Goal: Task Accomplishment & Management: Manage account settings

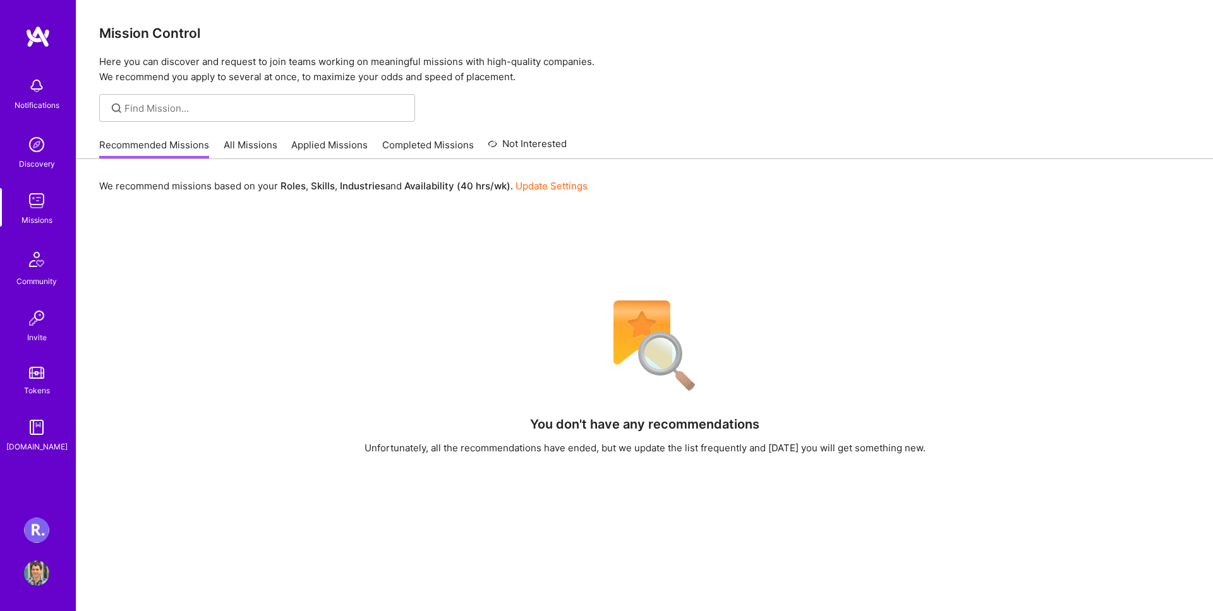
click at [33, 580] on img at bounding box center [36, 573] width 25 height 25
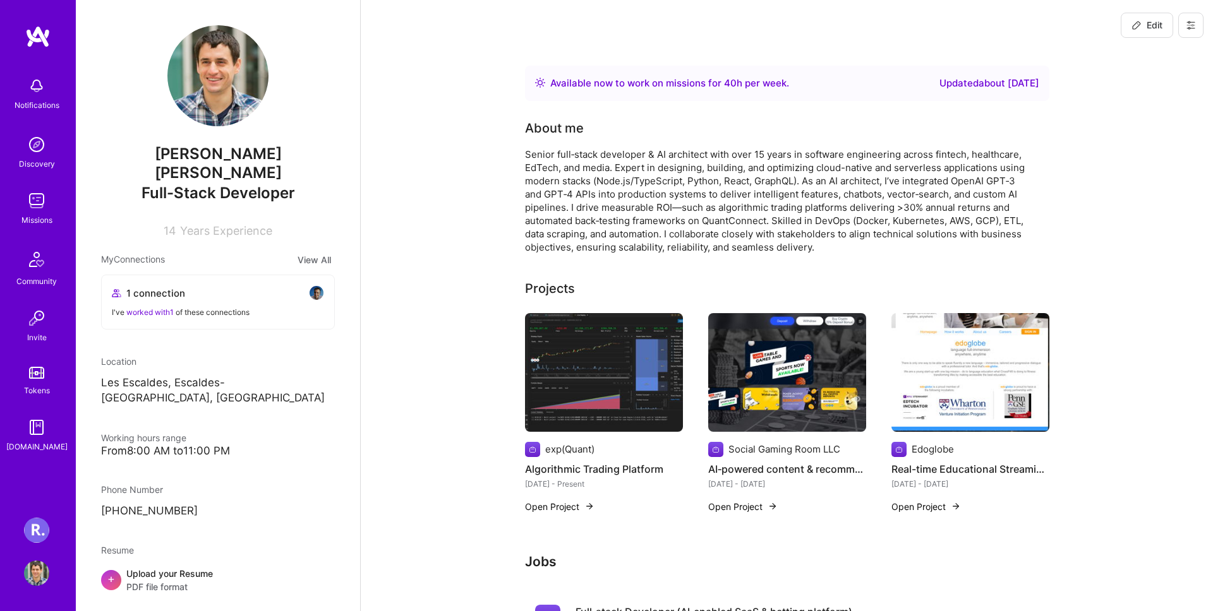
click at [42, 537] on img at bounding box center [36, 530] width 25 height 25
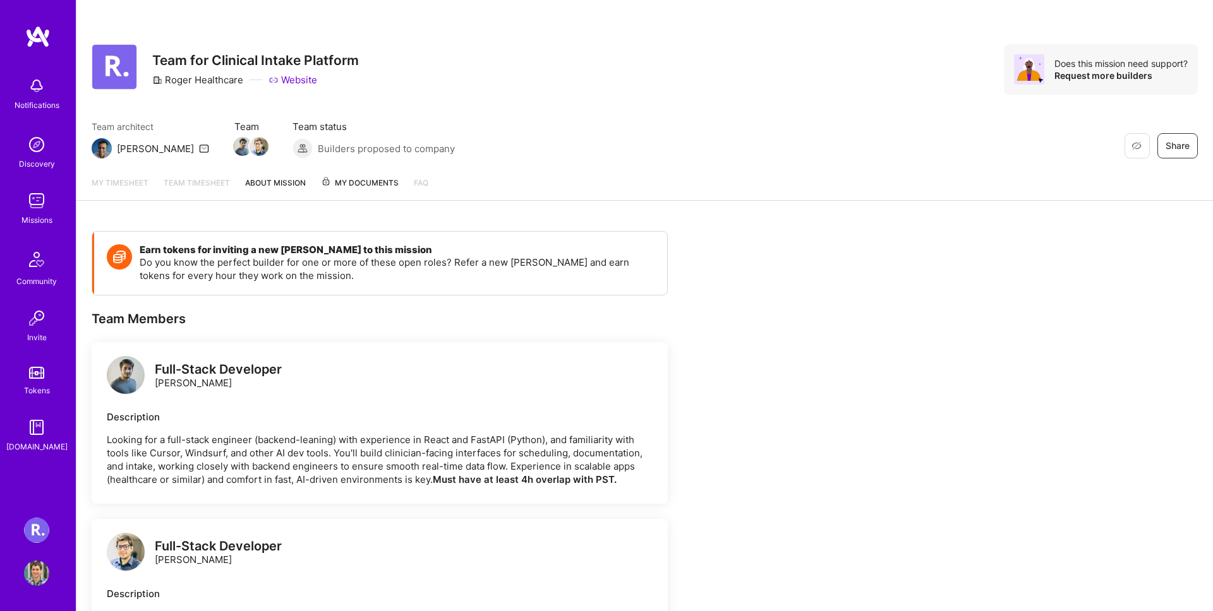
click at [45, 213] on img at bounding box center [36, 200] width 25 height 25
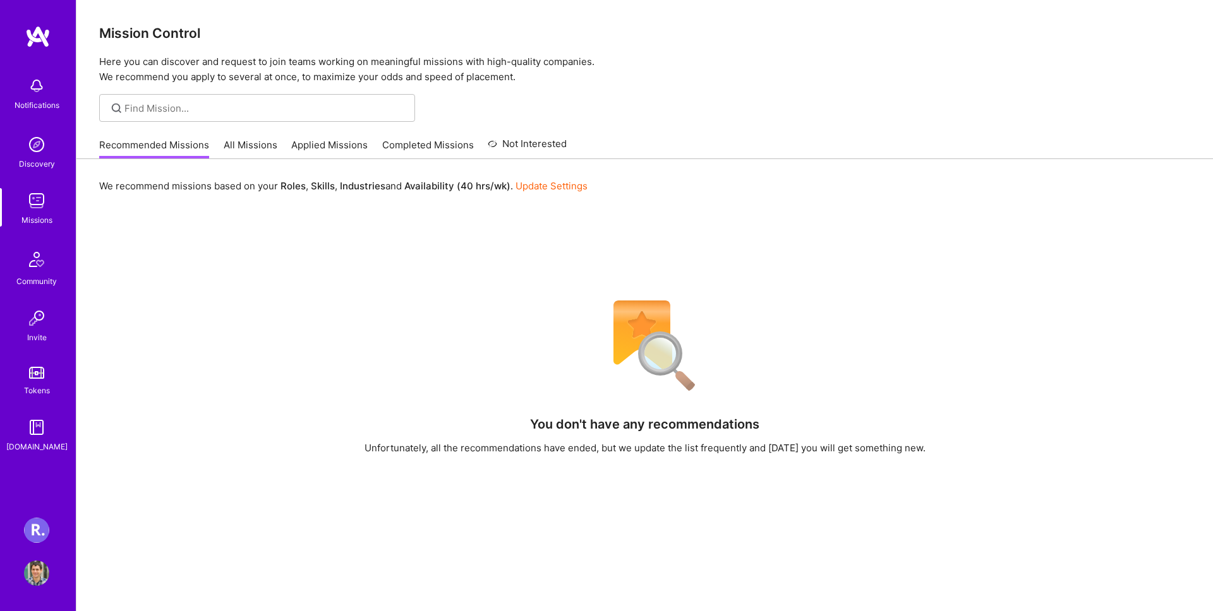
click at [260, 141] on link "All Missions" at bounding box center [251, 148] width 54 height 21
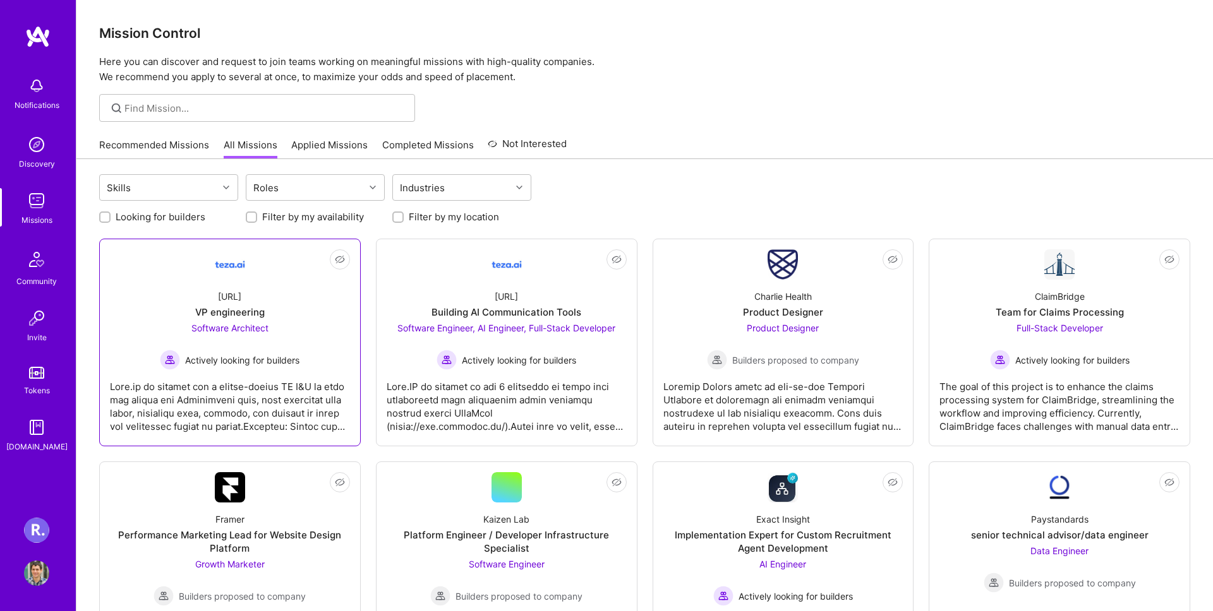
scroll to position [4, 0]
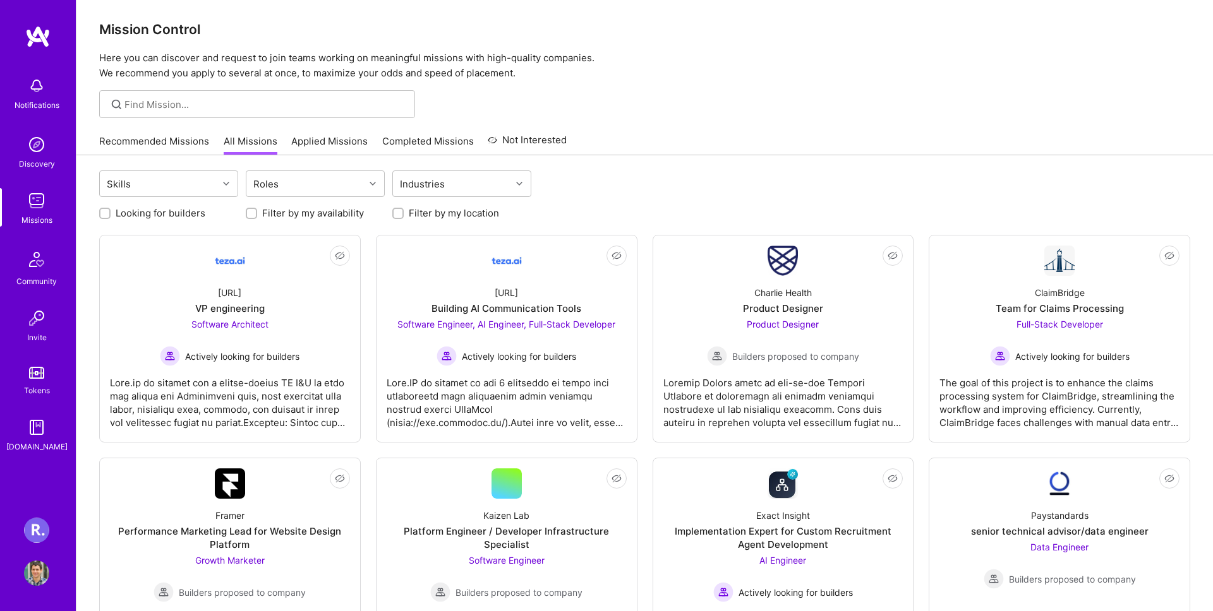
click at [332, 131] on div "Recommended Missions All Missions Applied Missions Completed Missions Not Inter…" at bounding box center [332, 141] width 467 height 27
click at [332, 135] on link "Applied Missions" at bounding box center [329, 145] width 76 height 21
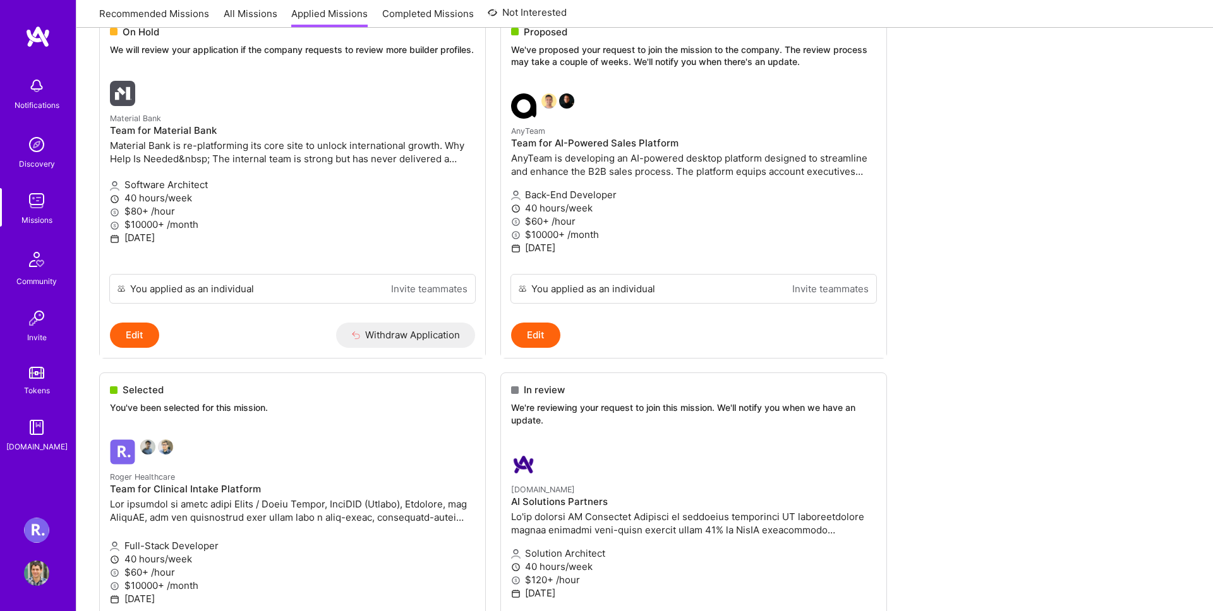
scroll to position [1214, 0]
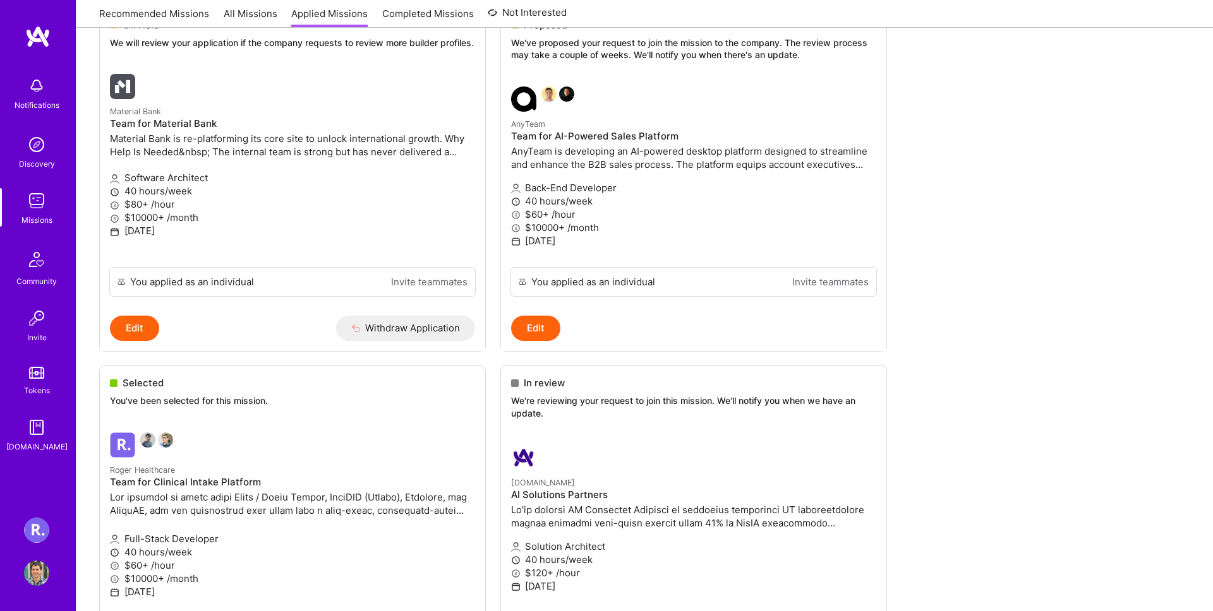
click at [157, 390] on ul "In review We're reviewing your request to join this mission. We'll notify you w…" at bounding box center [644, 209] width 1091 height 2433
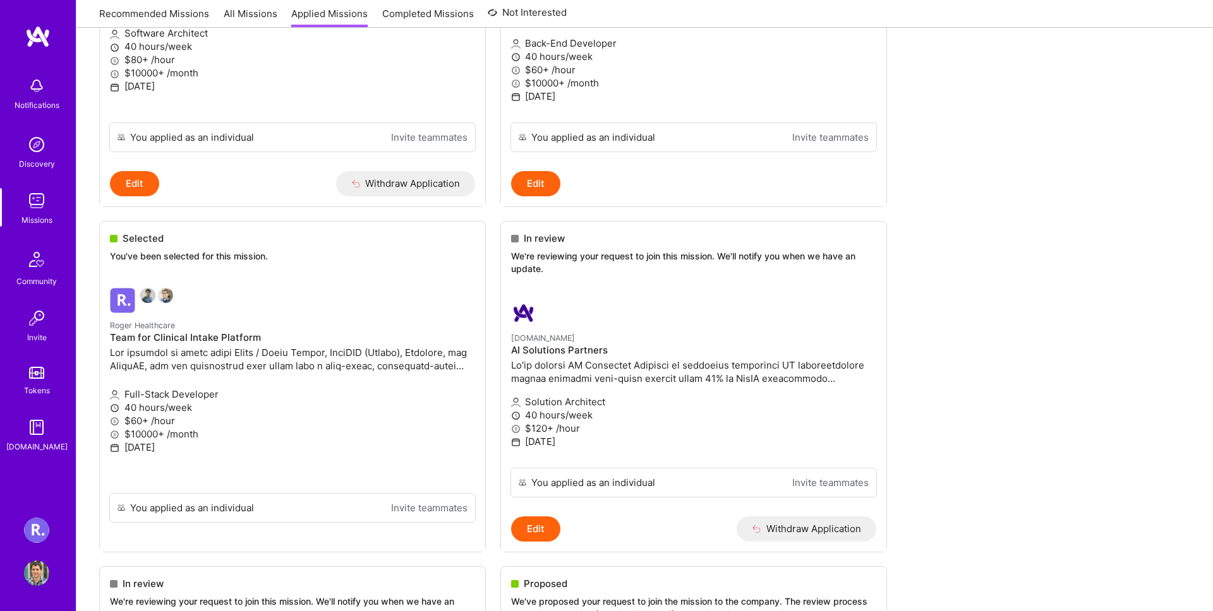
scroll to position [1397, 0]
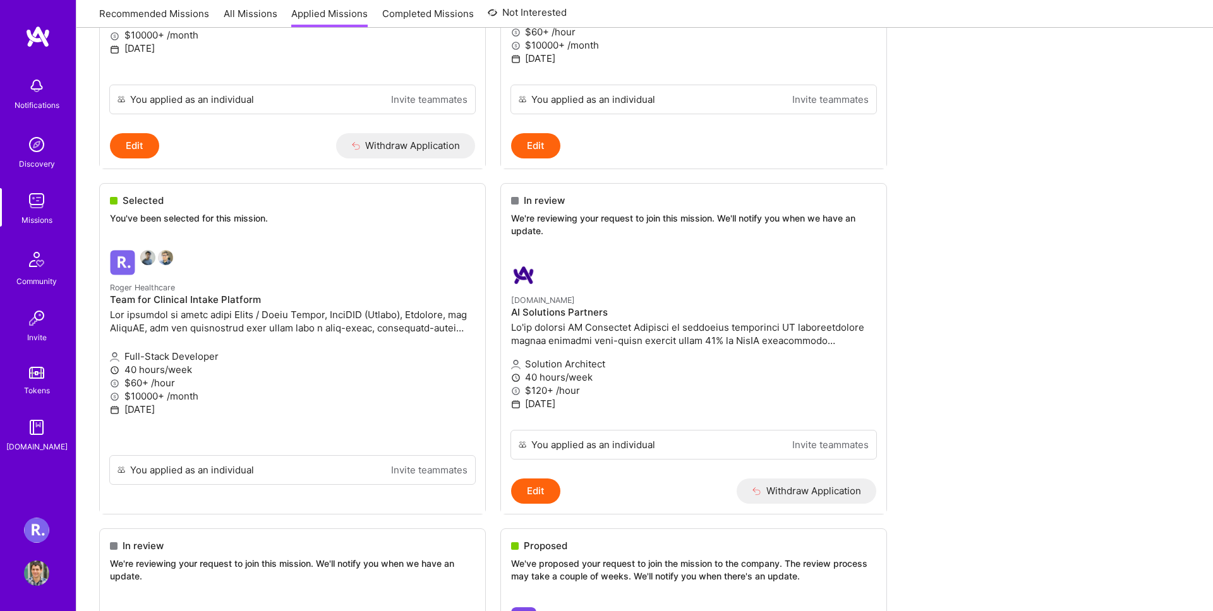
click at [132, 275] on ul "In review We're reviewing your request to join this mission. We'll notify you w…" at bounding box center [644, 26] width 1091 height 2433
click at [129, 263] on ul "In review We're reviewing your request to join this mission. We'll notify you w…" at bounding box center [644, 26] width 1091 height 2433
click at [160, 300] on ul "In review We're reviewing your request to join this mission. We'll notify you w…" at bounding box center [644, 26] width 1091 height 2433
click at [181, 462] on ul "In review We're reviewing your request to join this mission. We'll notify you w…" at bounding box center [644, 26] width 1091 height 2433
click at [115, 192] on ul "In review We're reviewing your request to join this mission. We'll notify you w…" at bounding box center [644, 26] width 1091 height 2433
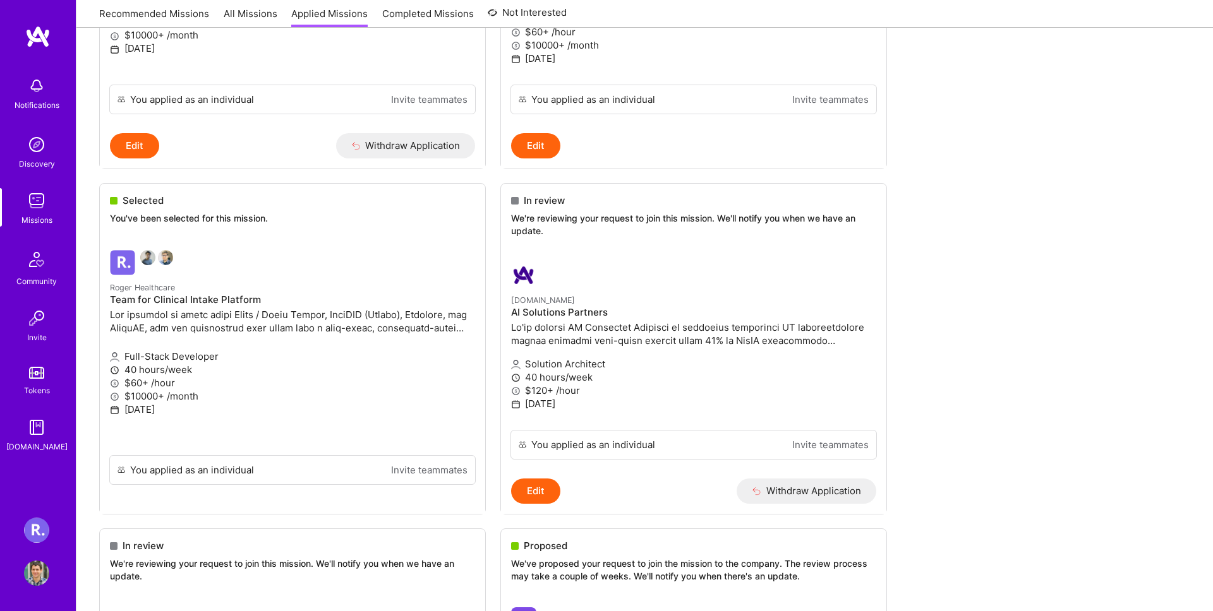
click at [131, 199] on ul "In review We're reviewing your request to join this mission. We'll notify you w…" at bounding box center [644, 26] width 1091 height 2433
click at [131, 258] on ul "In review We're reviewing your request to join this mission. We'll notify you w…" at bounding box center [644, 26] width 1091 height 2433
click at [32, 269] on img at bounding box center [36, 259] width 30 height 30
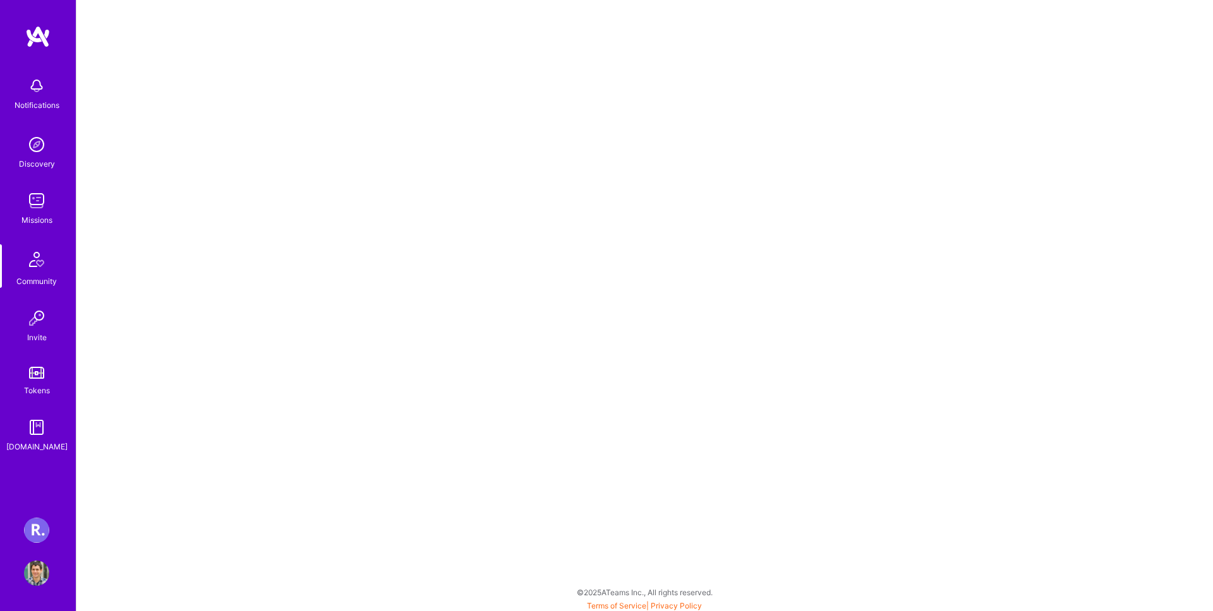
scroll to position [3, 0]
click at [53, 210] on link "Missions" at bounding box center [36, 207] width 78 height 39
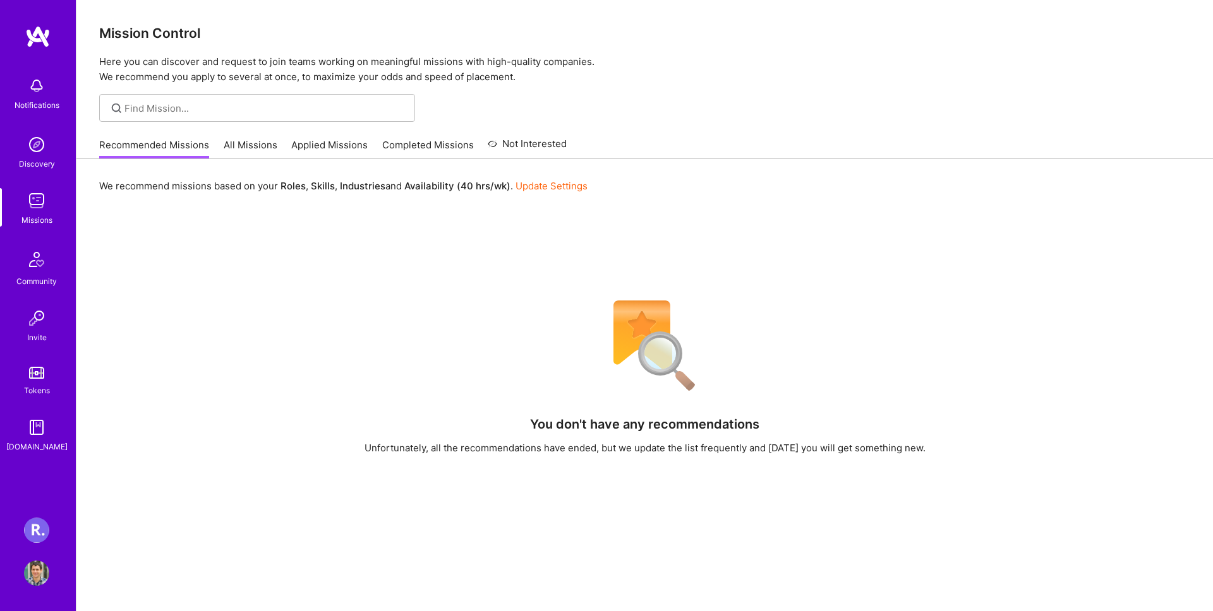
click at [48, 152] on img at bounding box center [36, 144] width 25 height 25
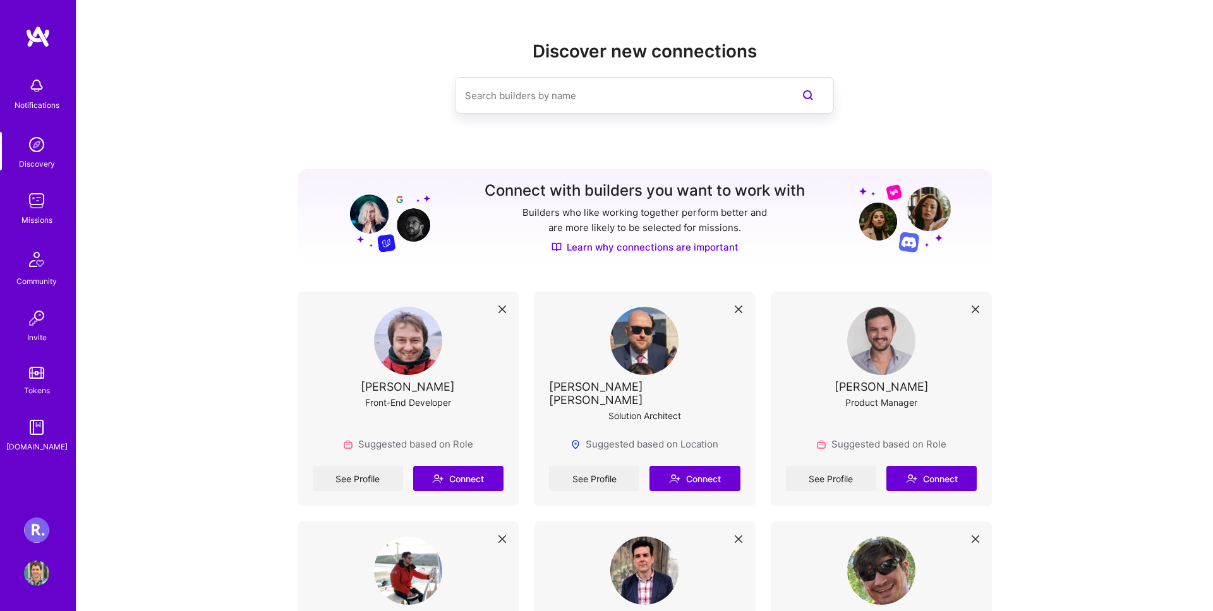
click at [37, 527] on img at bounding box center [36, 530] width 25 height 25
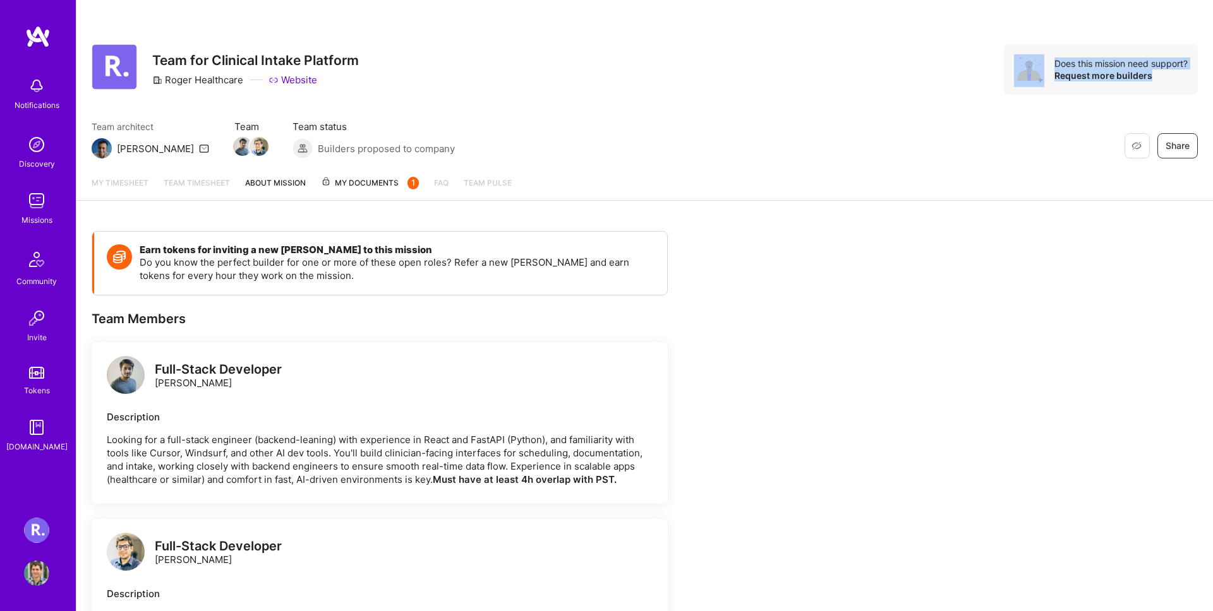
drag, startPoint x: 1103, startPoint y: 92, endPoint x: 889, endPoint y: 61, distance: 216.3
click at [889, 61] on div "Restore Not Interested Share Team for Clinical Intake Platform Roger Healthcare…" at bounding box center [645, 69] width 1106 height 51
click at [452, 129] on div "Team architect Luis Team Team status Builders proposed to company Restore Not I…" at bounding box center [645, 139] width 1106 height 39
click at [392, 179] on span "My Documents 1" at bounding box center [370, 183] width 98 height 14
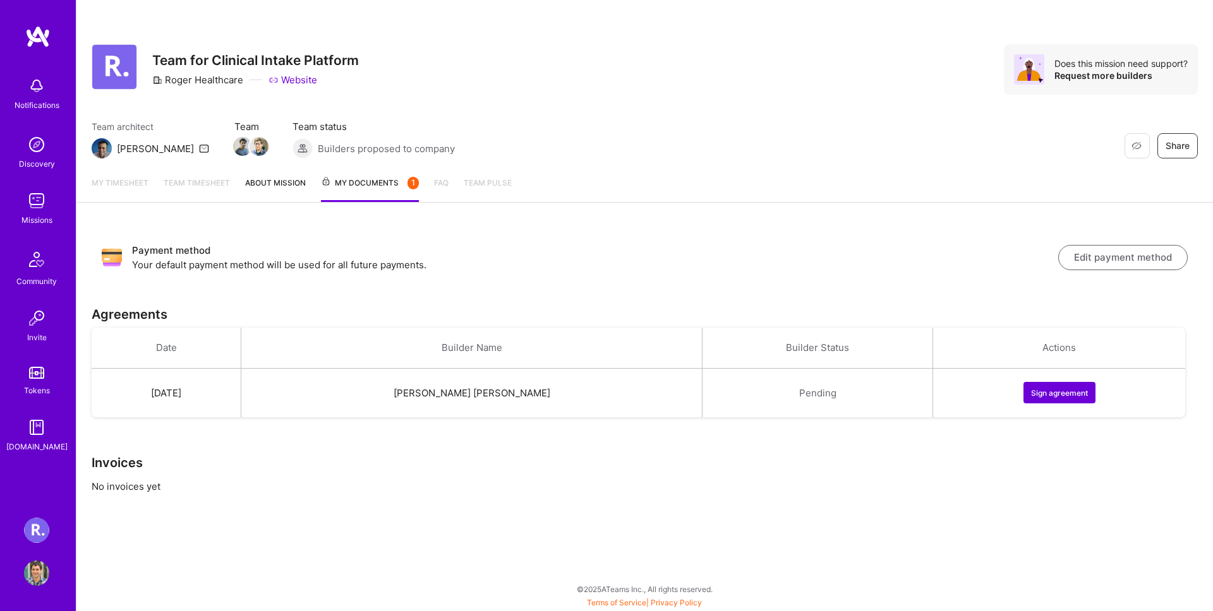
click at [1081, 393] on button "Sign agreement" at bounding box center [1059, 392] width 72 height 21
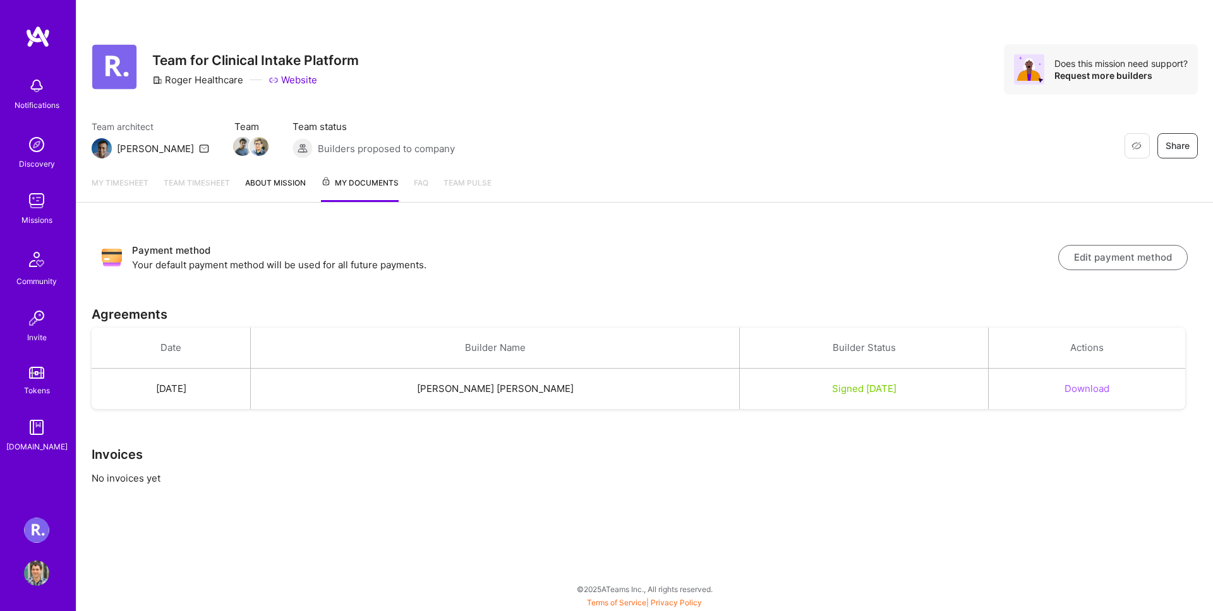
click at [20, 521] on div "Notifications Discovery Missions Community Invite Tokens [DOMAIN_NAME] [PERSON_…" at bounding box center [38, 305] width 76 height 611
click at [32, 526] on img at bounding box center [36, 530] width 25 height 25
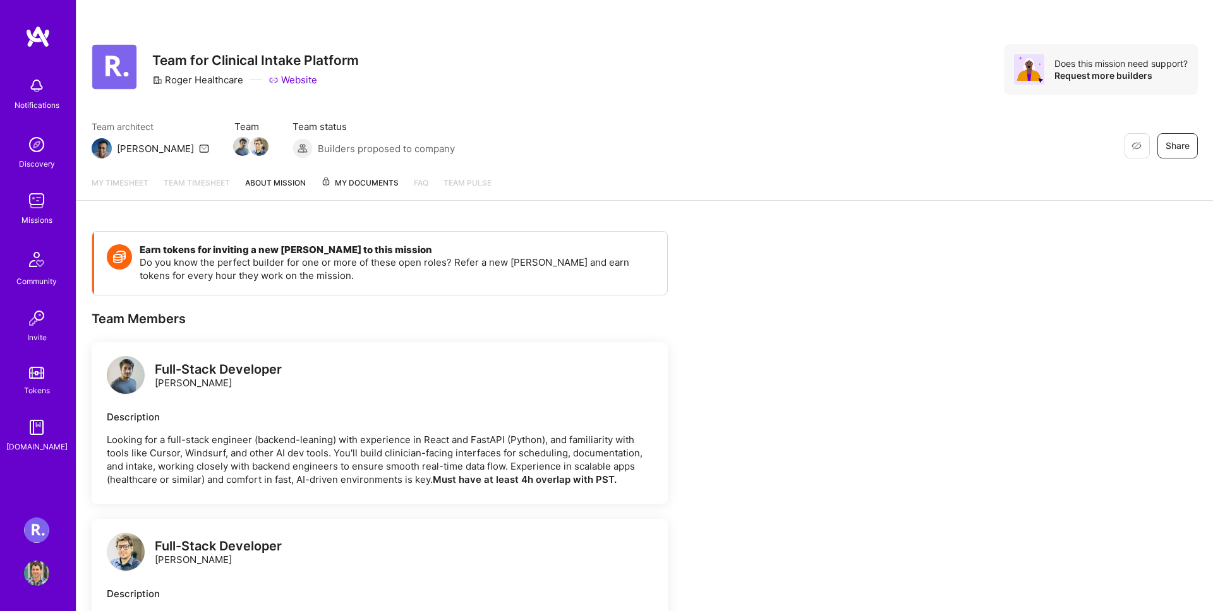
click at [191, 186] on link "Team timesheet" at bounding box center [197, 188] width 66 height 24
click at [271, 187] on link "About Mission" at bounding box center [275, 188] width 61 height 24
click at [339, 189] on span "My Documents" at bounding box center [360, 183] width 78 height 14
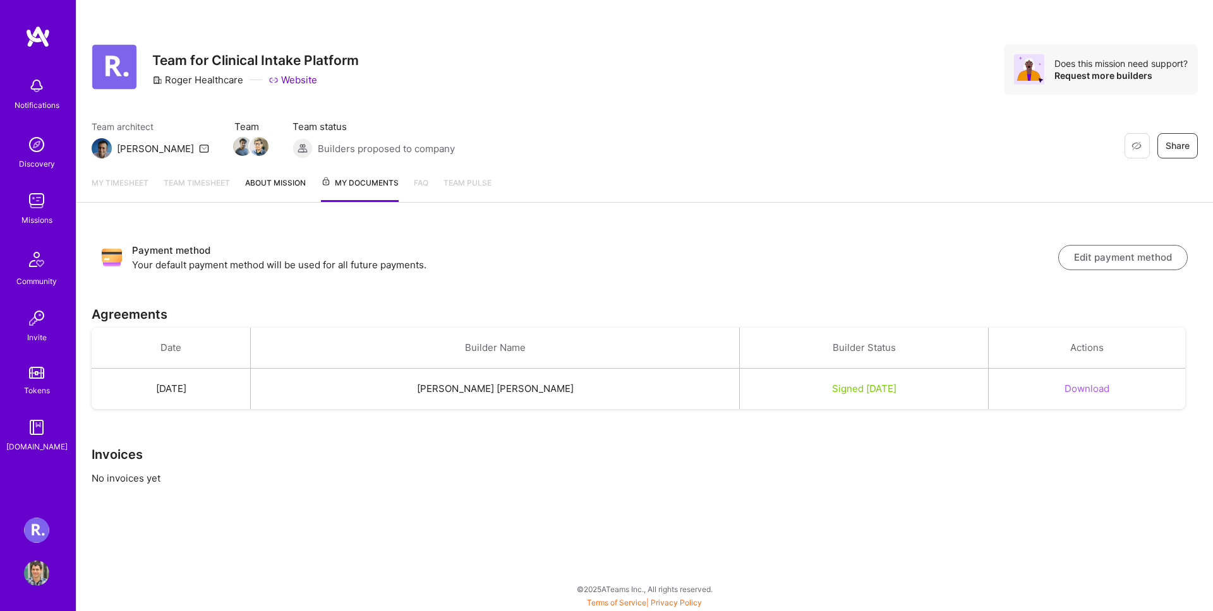
click at [220, 283] on div "Payment method Your default payment method will be used for all future payments…" at bounding box center [644, 371] width 1136 height 307
click at [1164, 252] on button "Edit payment method" at bounding box center [1122, 257] width 129 height 25
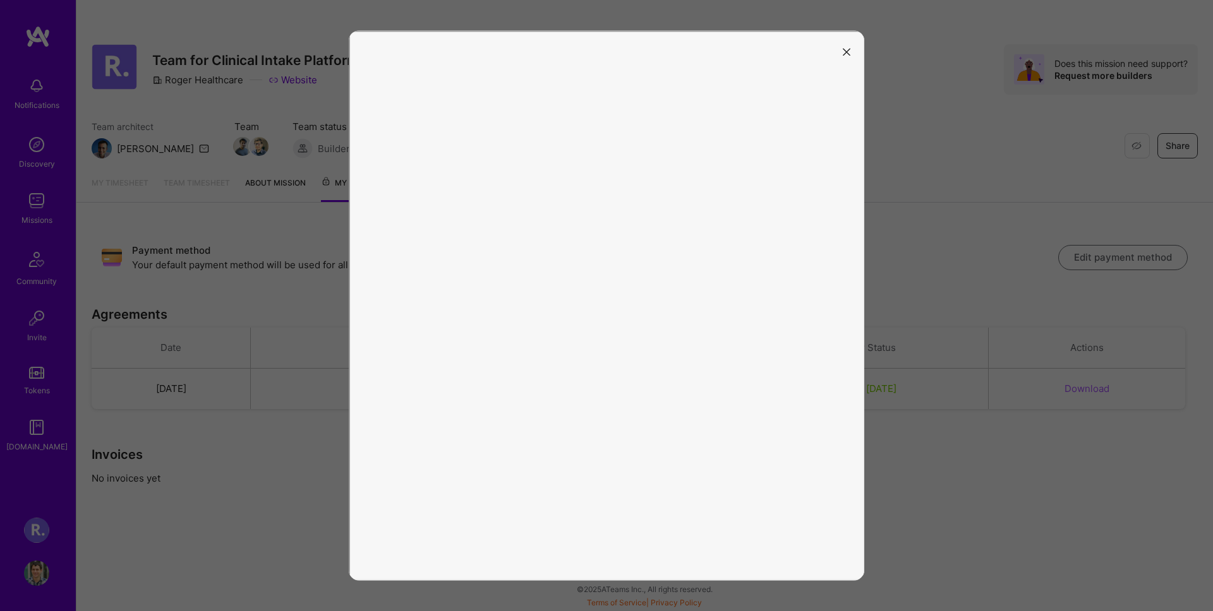
click at [847, 49] on icon "modal" at bounding box center [847, 52] width 8 height 8
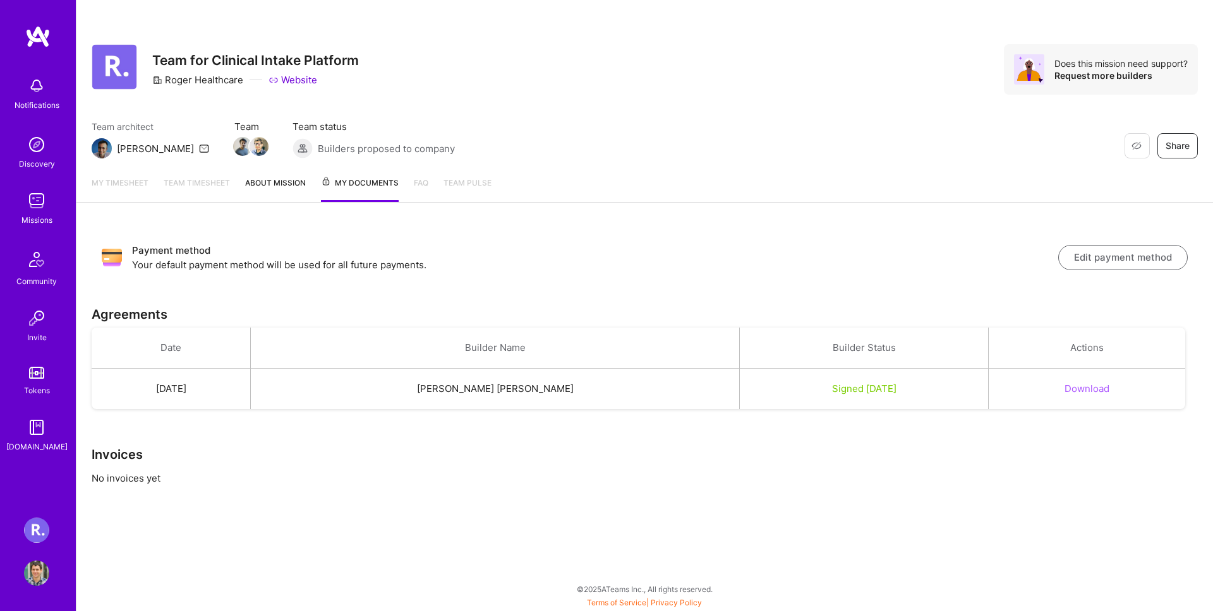
click at [263, 179] on link "About Mission" at bounding box center [275, 189] width 61 height 26
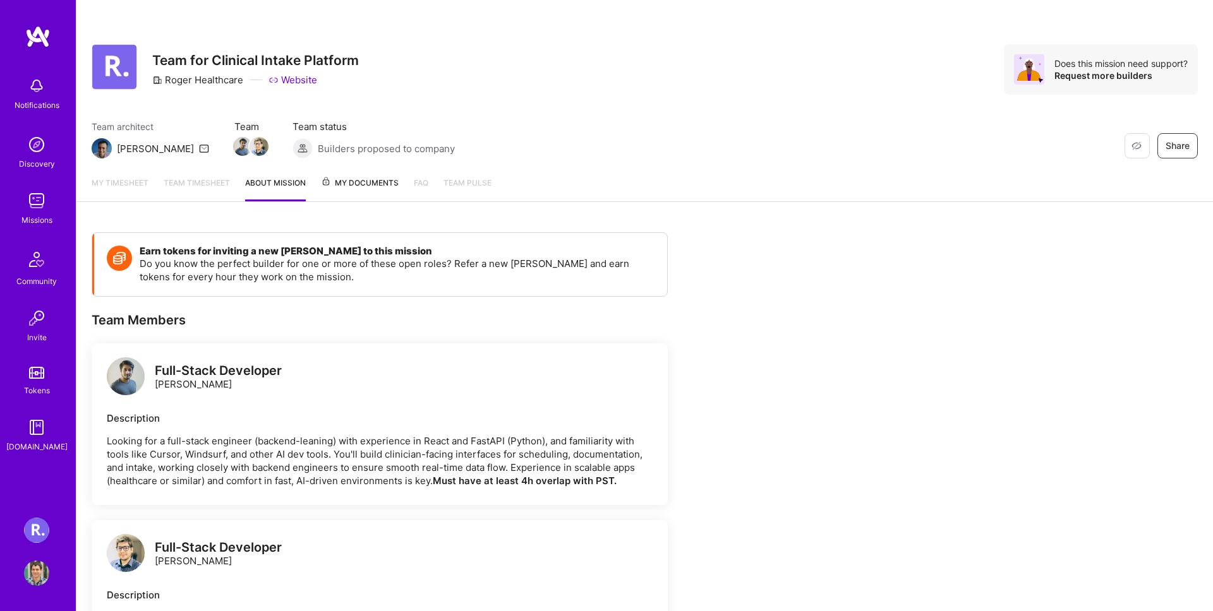
click at [318, 148] on span "Builders proposed to company" at bounding box center [386, 148] width 137 height 13
click at [134, 173] on div "My timesheet Team timesheet About Mission My Documents FAQ Team Pulse" at bounding box center [644, 184] width 1136 height 36
click at [450, 185] on span "Team Pulse" at bounding box center [467, 182] width 48 height 9
click at [408, 187] on div "My timesheet Team timesheet About Mission My Documents FAQ Team Pulse" at bounding box center [644, 183] width 1136 height 35
click at [37, 533] on img at bounding box center [36, 530] width 25 height 25
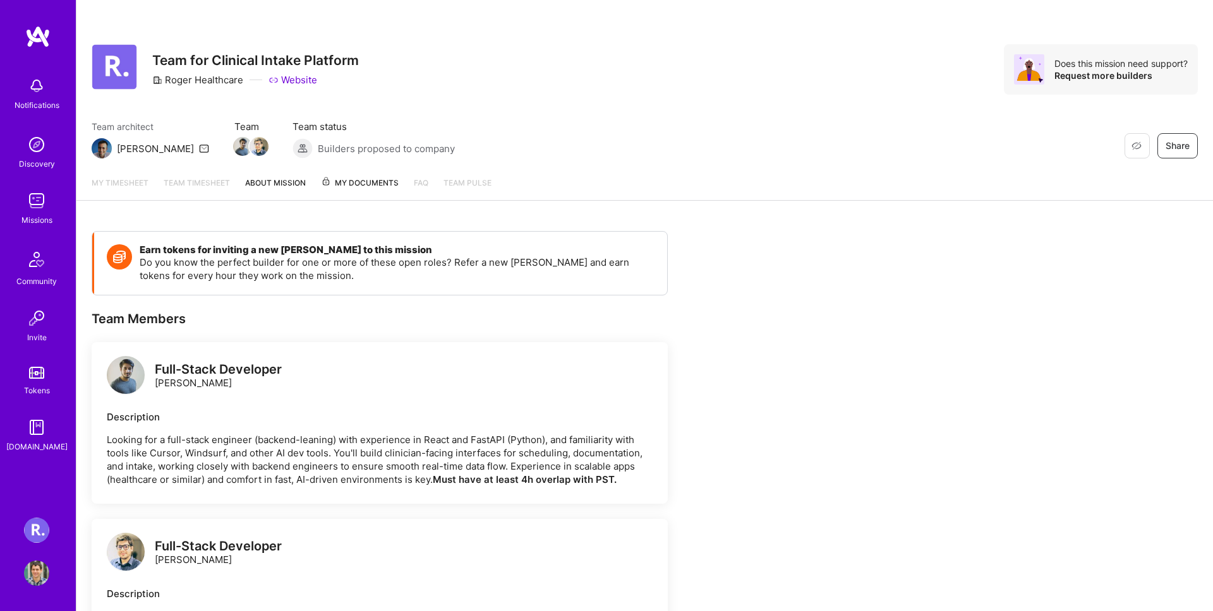
click at [50, 426] on link "[DOMAIN_NAME]" at bounding box center [36, 434] width 78 height 39
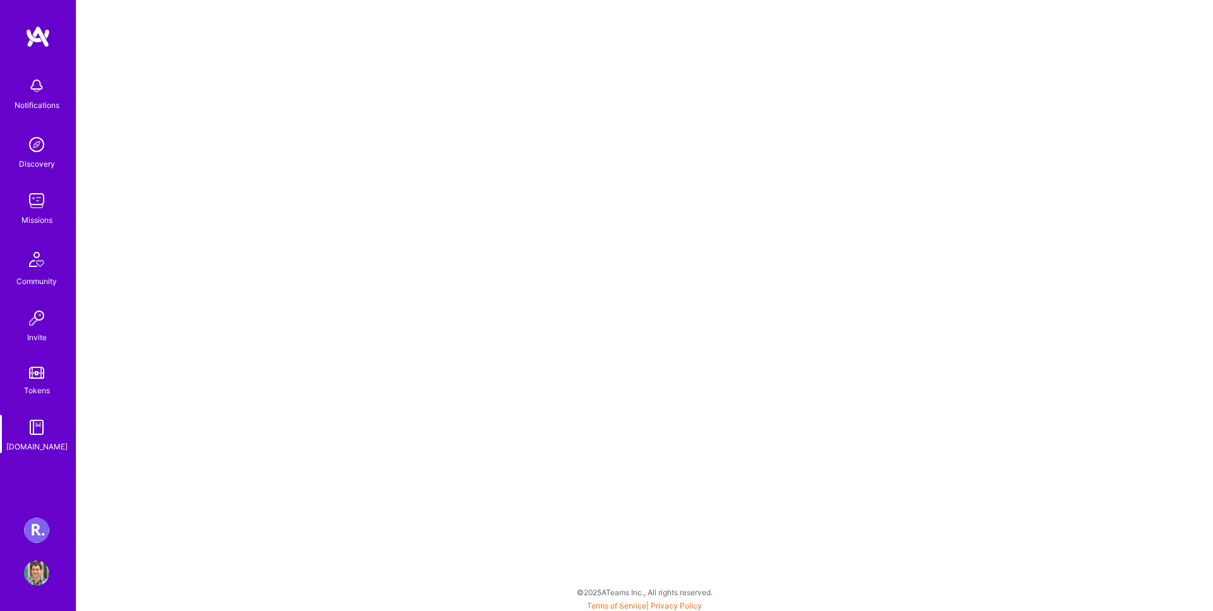
click at [14, 519] on div "Notifications Discovery Missions Community Invite Tokens [DOMAIN_NAME] [PERSON_…" at bounding box center [38, 305] width 76 height 611
click at [27, 520] on link "[PERSON_NAME] Healthcare: Team for Clinical Intake Platform" at bounding box center [37, 530] width 32 height 25
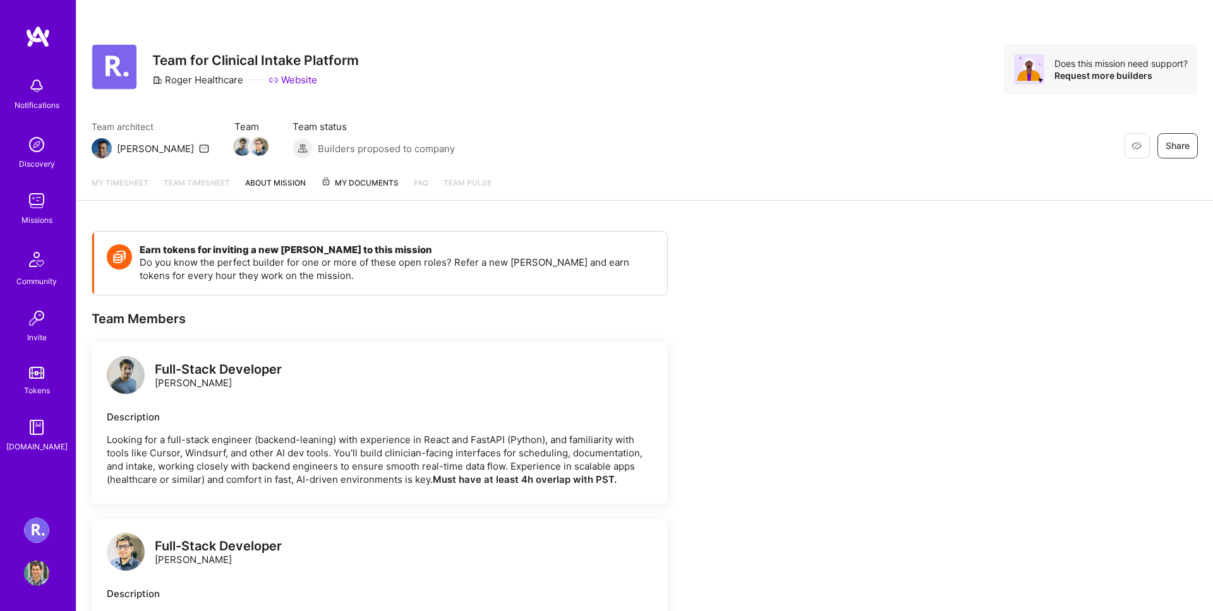
click at [458, 184] on span "Team Pulse" at bounding box center [467, 182] width 48 height 9
click at [363, 181] on span "My Documents" at bounding box center [360, 183] width 78 height 14
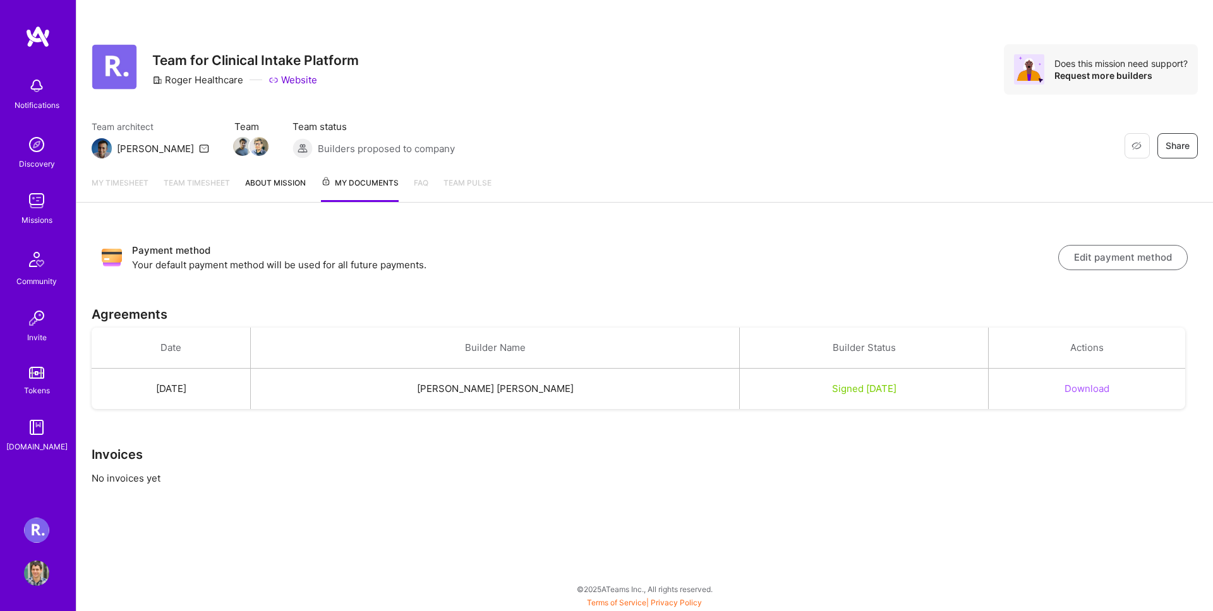
click at [205, 86] on div "Roger Healthcare" at bounding box center [197, 79] width 91 height 13
click at [205, 85] on div "Roger Healthcare" at bounding box center [197, 79] width 91 height 13
click at [36, 124] on div "Notifications Discovery Missions Community Invite Tokens [DOMAIN_NAME]" at bounding box center [38, 262] width 76 height 383
click at [35, 147] on img at bounding box center [36, 144] width 25 height 25
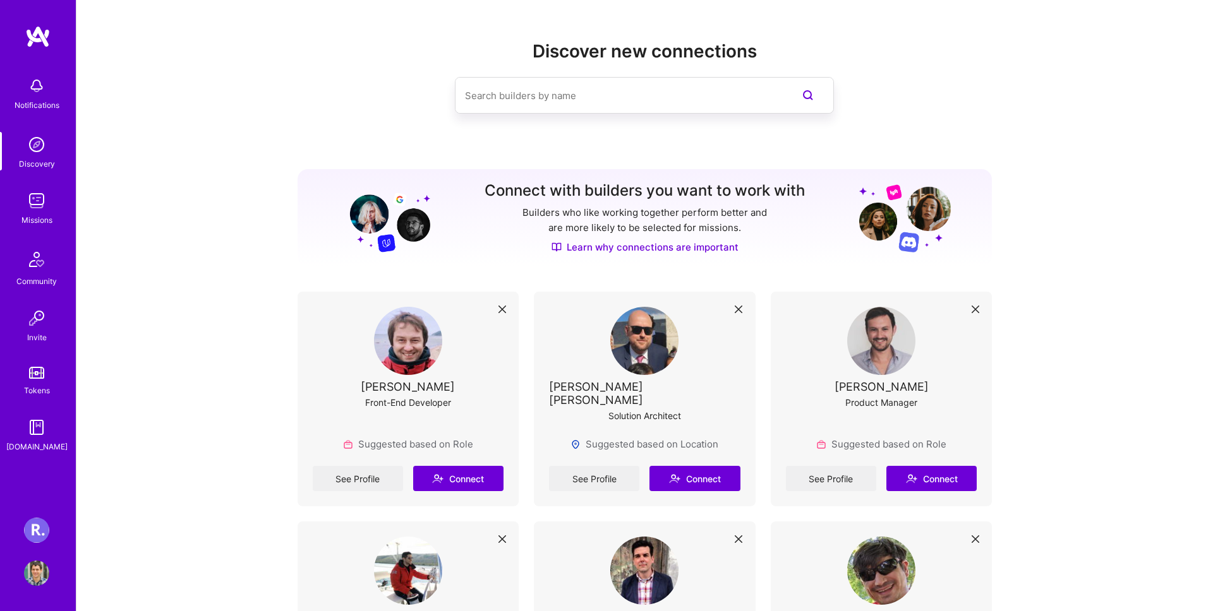
click at [611, 249] on link "Learn why connections are important" at bounding box center [644, 247] width 187 height 13
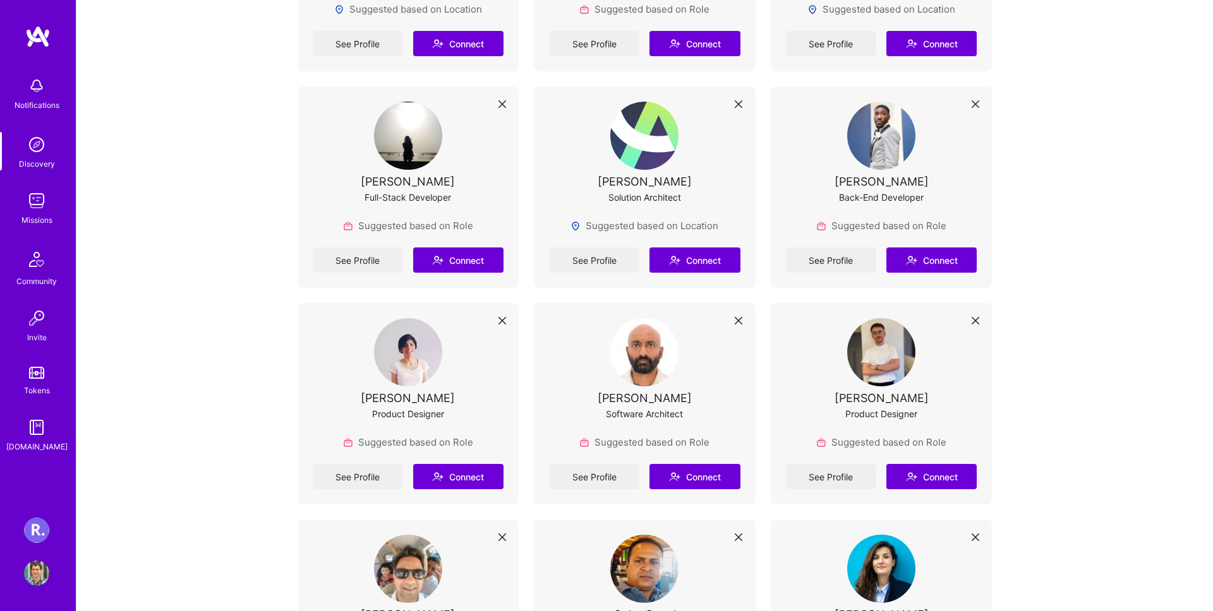
scroll to position [1121, 0]
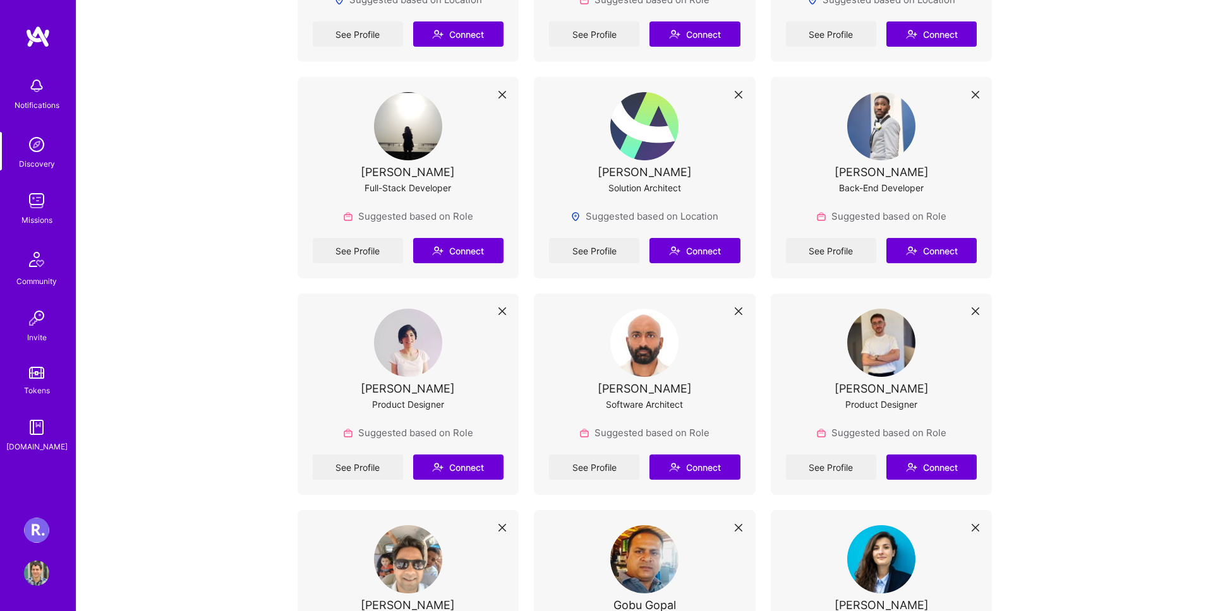
click at [64, 416] on link "[DOMAIN_NAME]" at bounding box center [36, 434] width 78 height 39
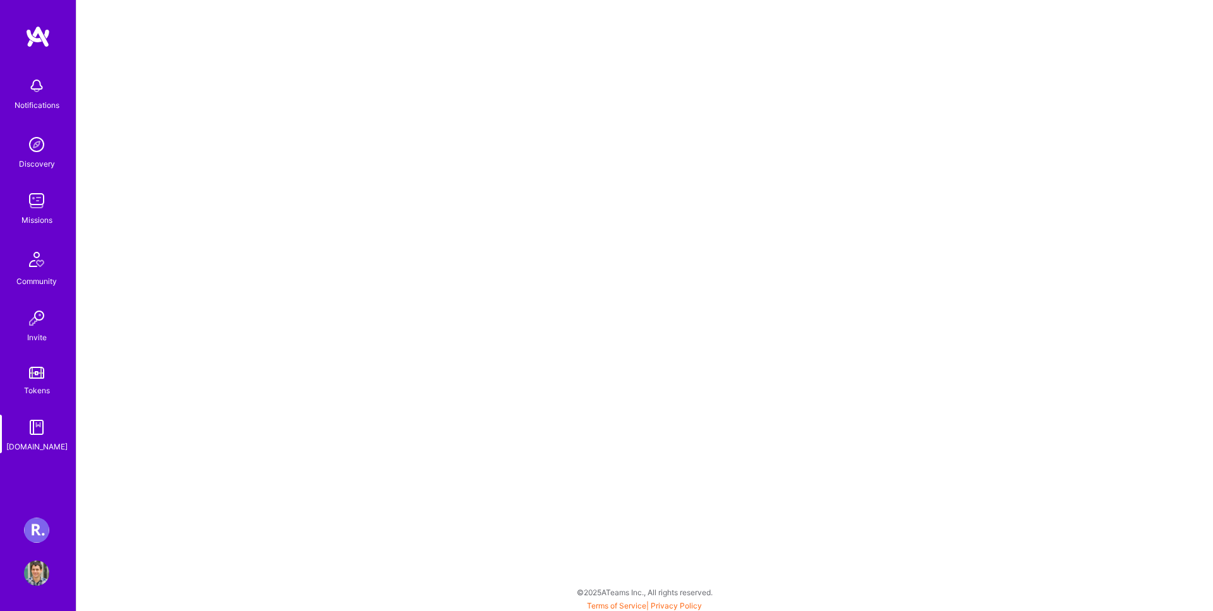
click at [23, 532] on link "[PERSON_NAME] Healthcare: Team for Clinical Intake Platform" at bounding box center [37, 530] width 32 height 25
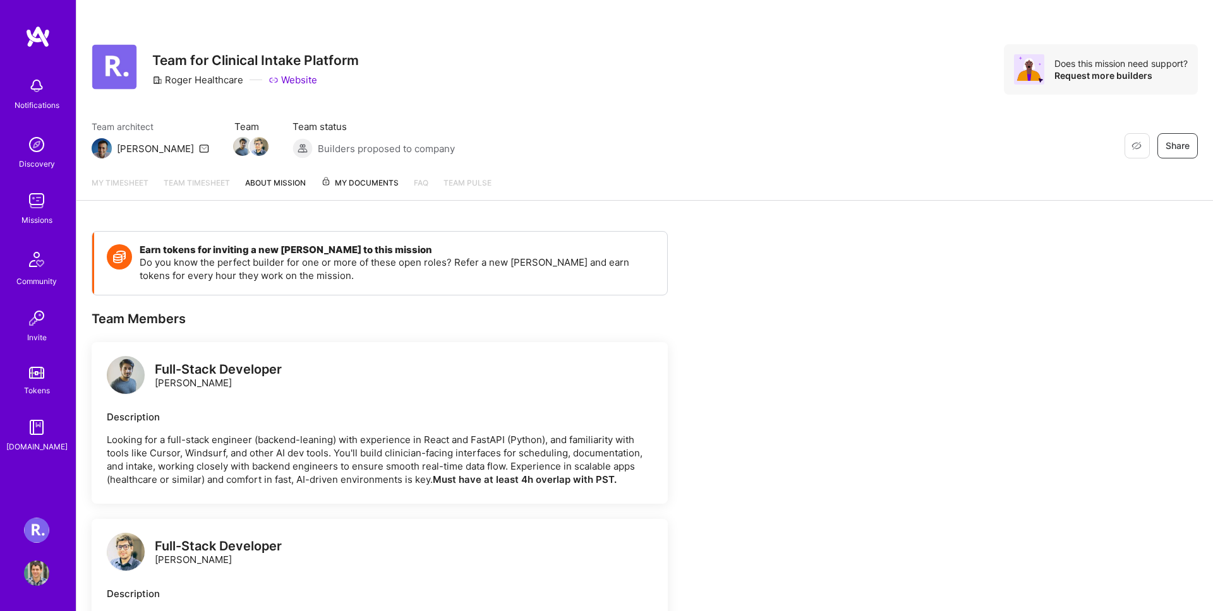
click at [30, 530] on img at bounding box center [36, 530] width 25 height 25
click at [296, 179] on link "About Mission" at bounding box center [275, 188] width 61 height 24
click at [225, 181] on link "Team timesheet" at bounding box center [197, 188] width 66 height 25
click at [264, 184] on link "About Mission" at bounding box center [275, 188] width 61 height 24
click at [114, 186] on link "My timesheet" at bounding box center [120, 188] width 57 height 25
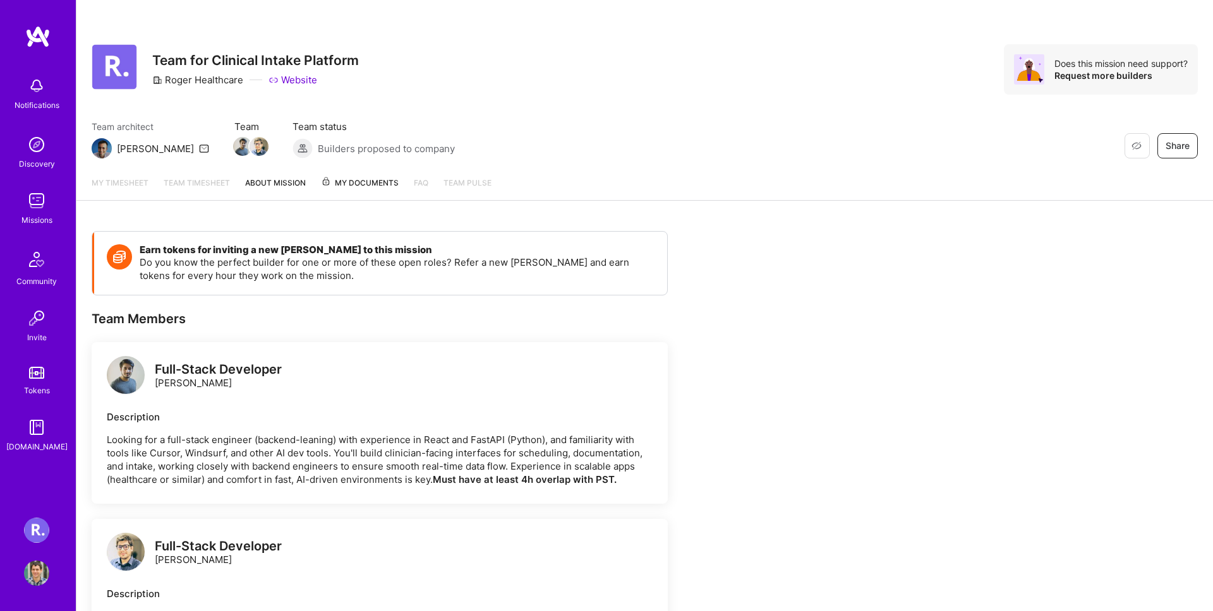
click at [1196, 152] on button "Share" at bounding box center [1177, 145] width 40 height 25
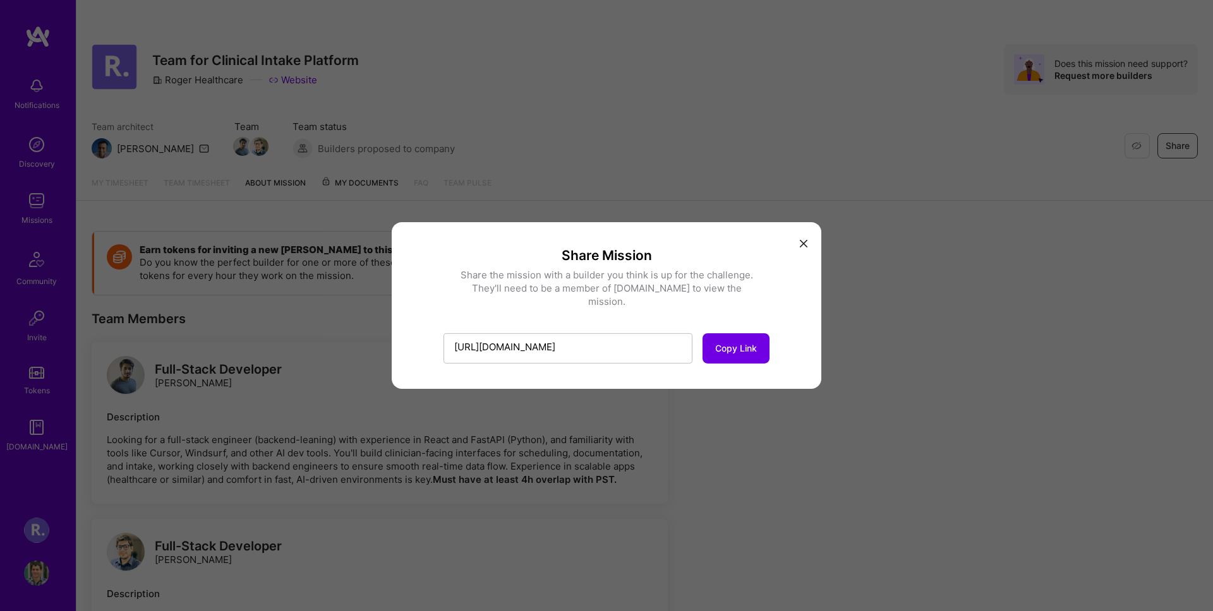
click at [799, 253] on button "modal" at bounding box center [803, 242] width 15 height 21
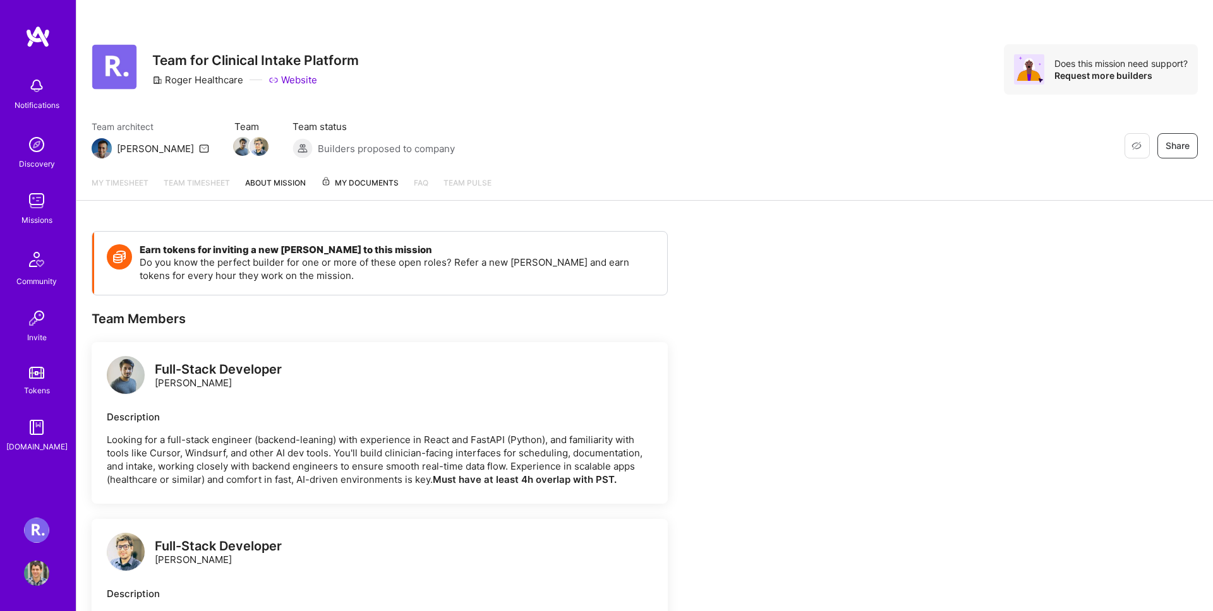
click at [392, 174] on div "My timesheet Team timesheet About Mission My Documents FAQ Team Pulse" at bounding box center [644, 183] width 1136 height 35
click at [391, 177] on span "My Documents" at bounding box center [360, 183] width 78 height 14
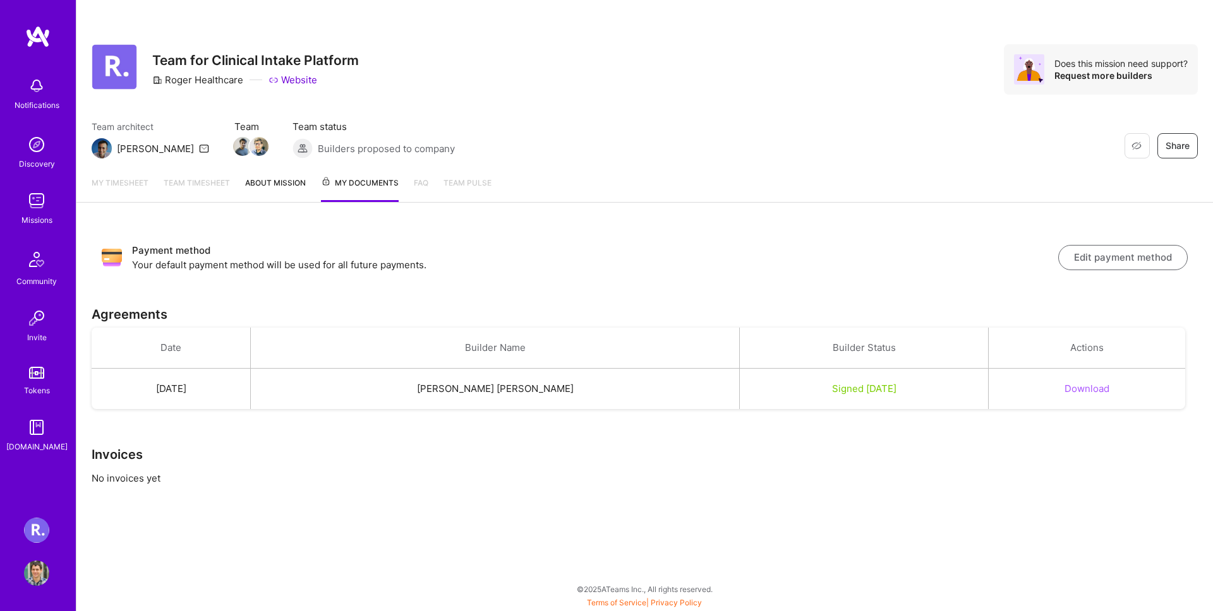
click at [54, 427] on link "[DOMAIN_NAME]" at bounding box center [36, 434] width 78 height 39
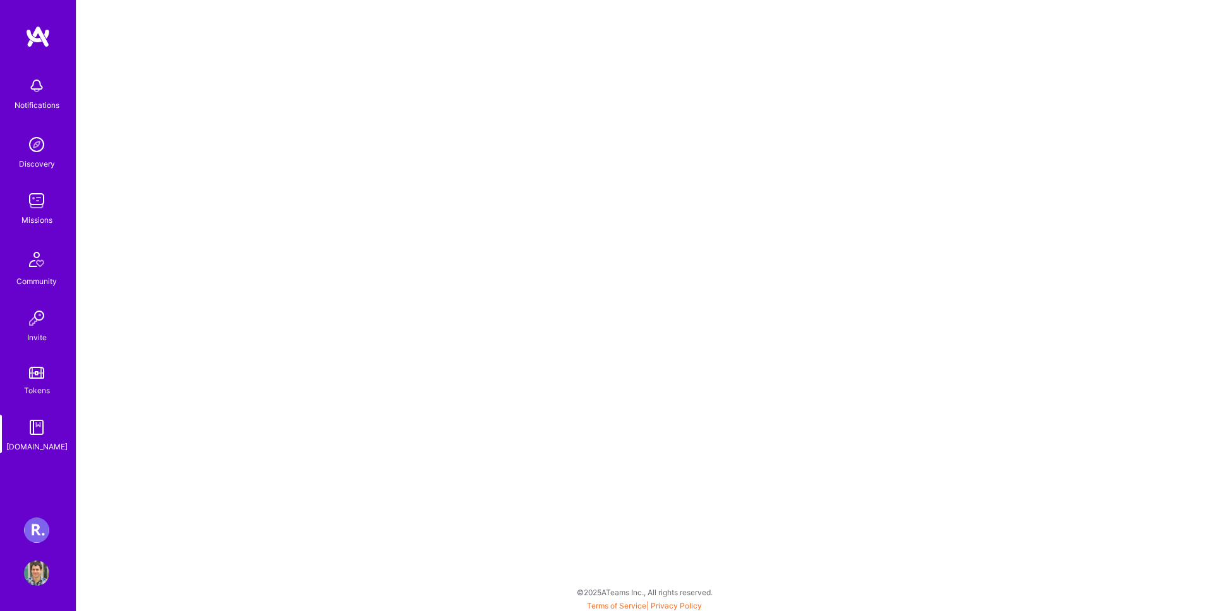
click at [49, 372] on link "Tokens" at bounding box center [36, 379] width 78 height 35
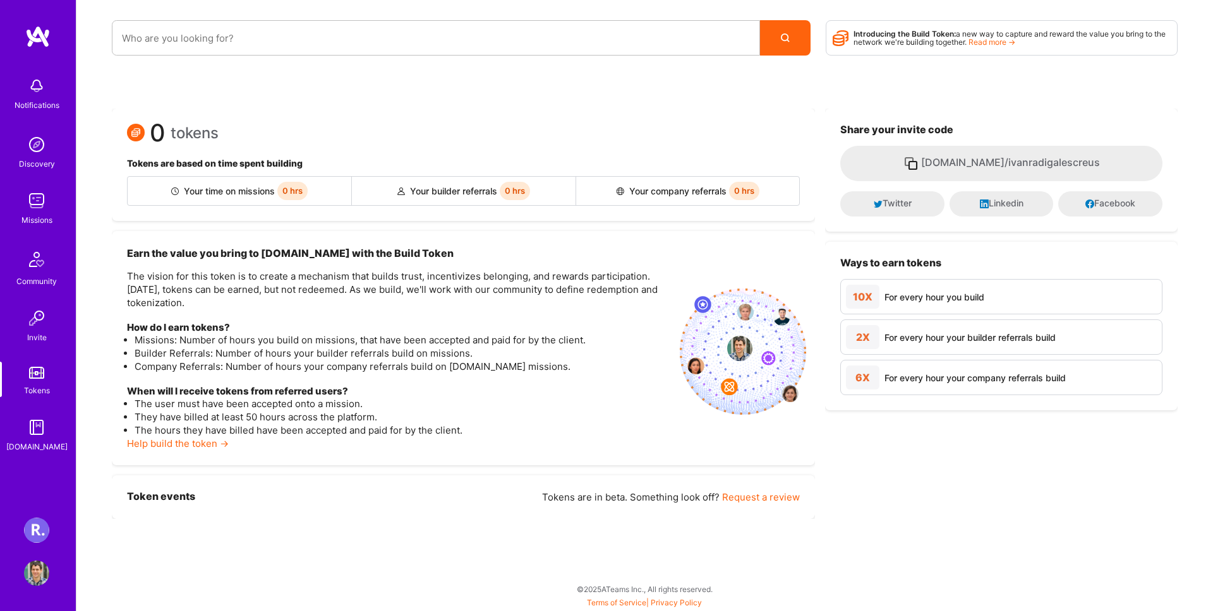
click at [549, 191] on div "Your builder referrals 0 hrs" at bounding box center [464, 191] width 224 height 28
click at [989, 40] on link "Read more →" at bounding box center [991, 41] width 47 height 9
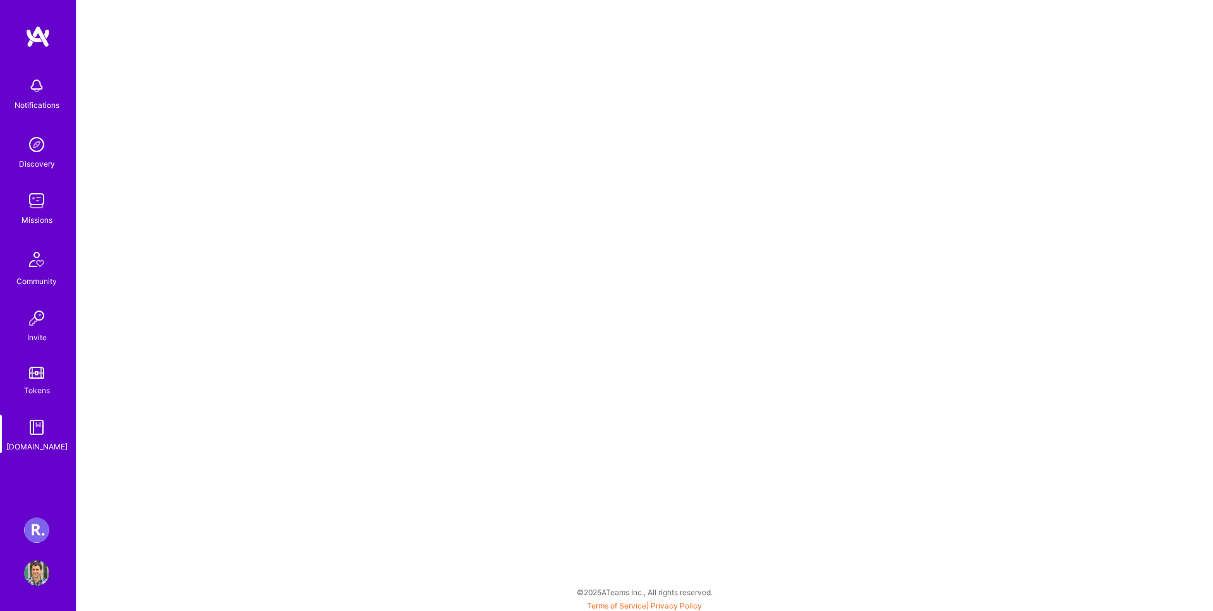
click at [56, 366] on link "Tokens" at bounding box center [36, 379] width 78 height 35
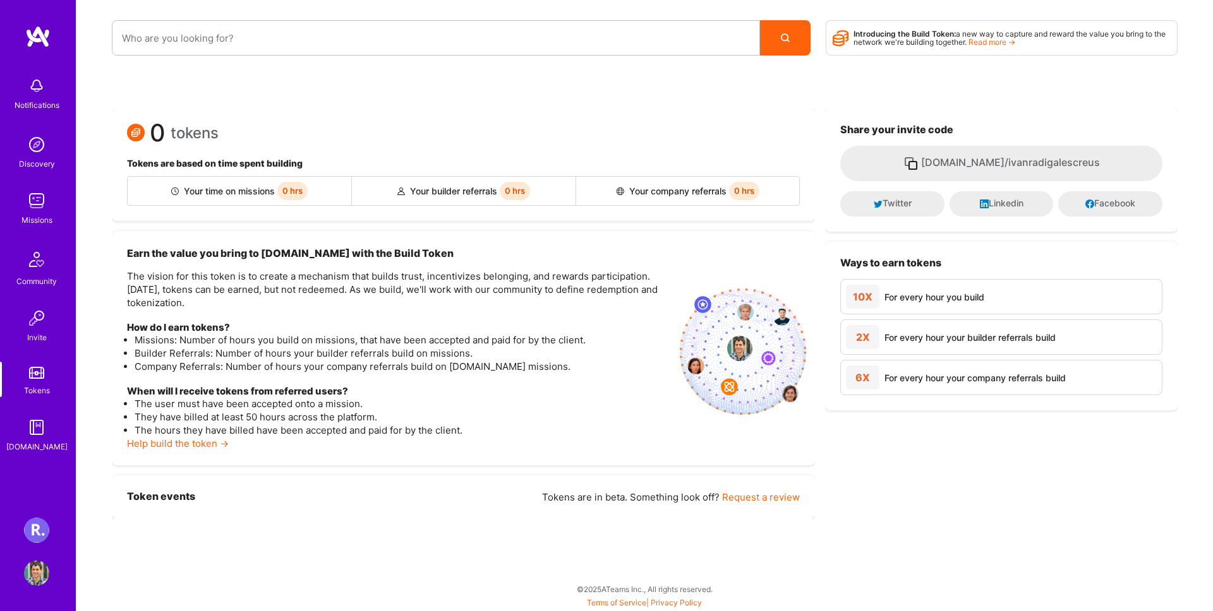
click at [33, 414] on div "Notifications Discovery Missions Community Invite Tokens [DOMAIN_NAME]" at bounding box center [38, 262] width 76 height 383
click at [35, 332] on div "Invite" at bounding box center [37, 337] width 20 height 13
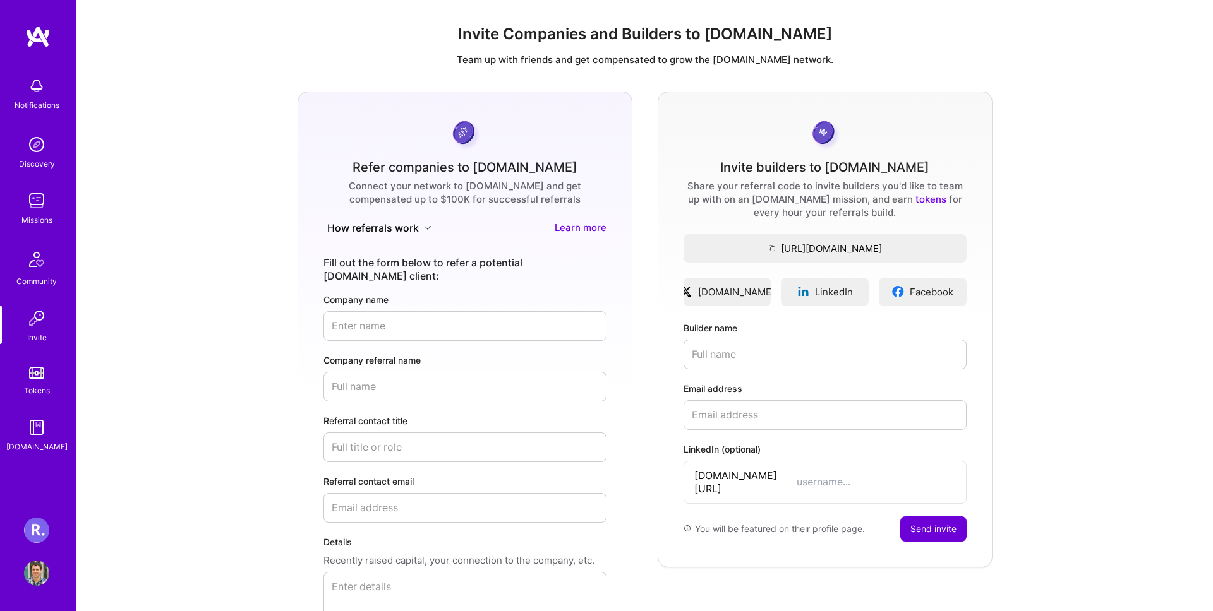
click at [36, 265] on img at bounding box center [36, 259] width 30 height 30
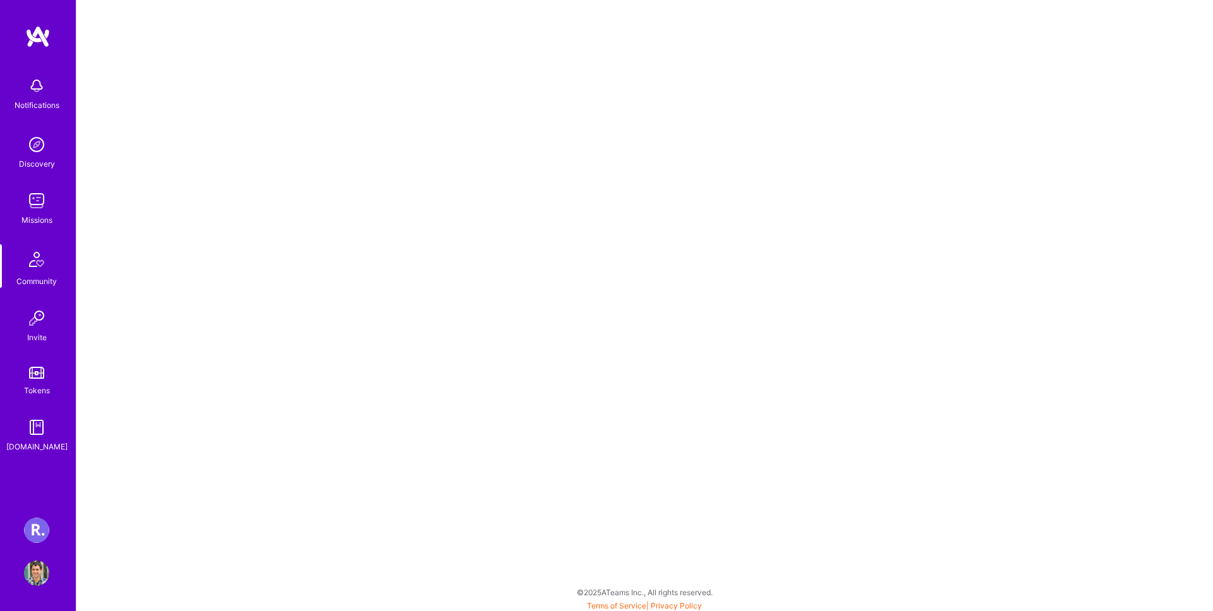
click at [47, 216] on div "Missions" at bounding box center [36, 219] width 31 height 13
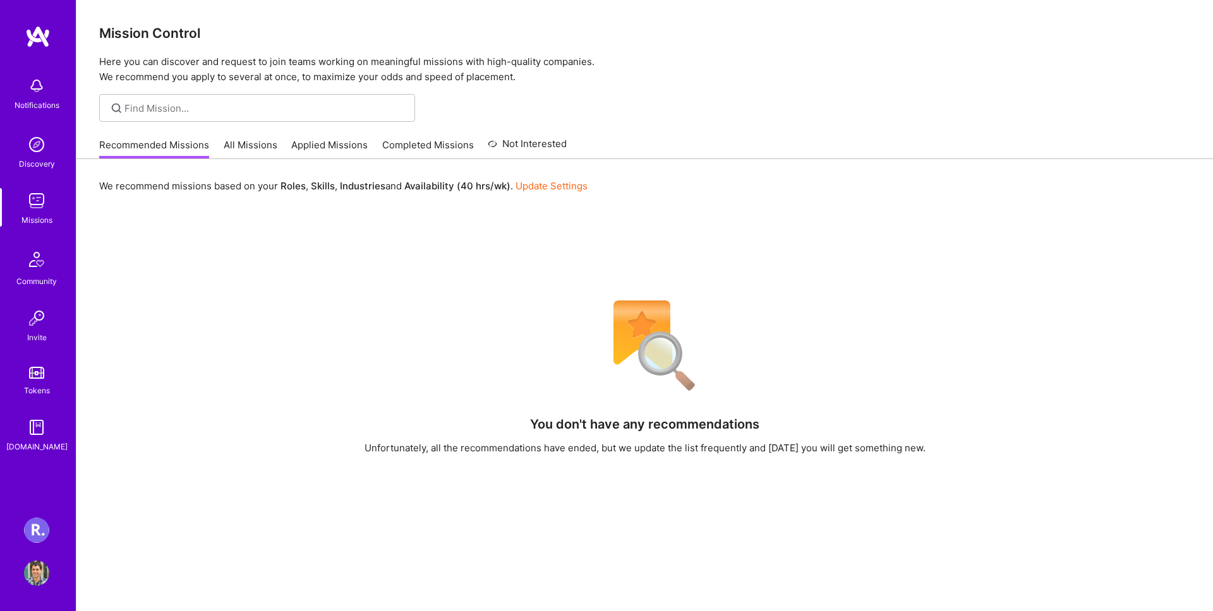
scroll to position [4, 0]
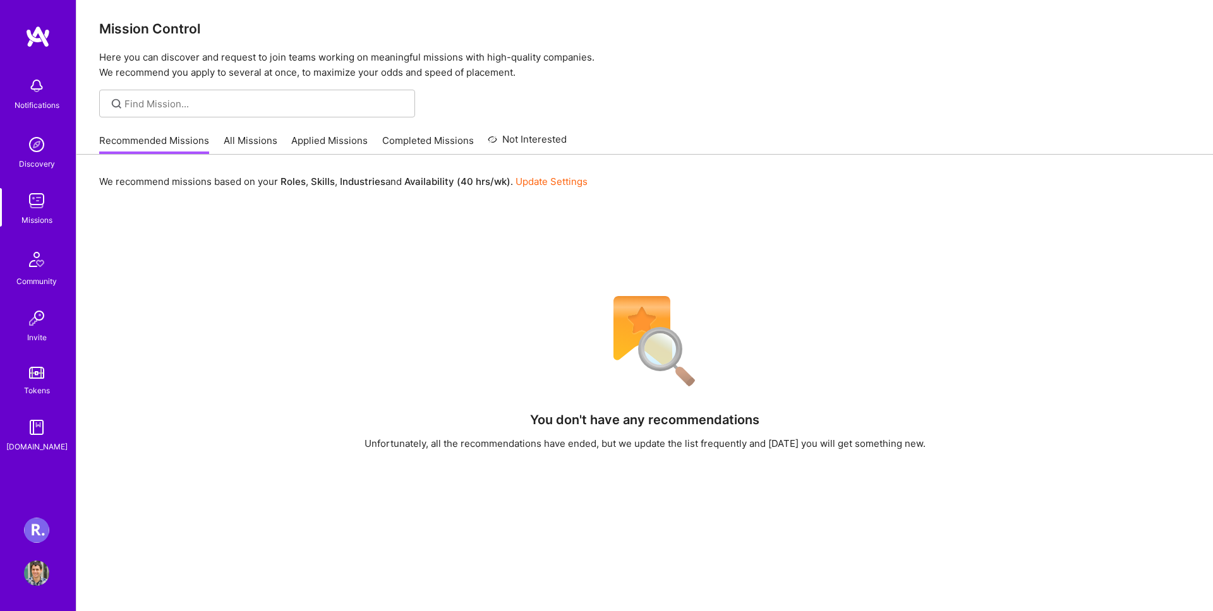
click at [53, 193] on link "Missions" at bounding box center [36, 207] width 78 height 39
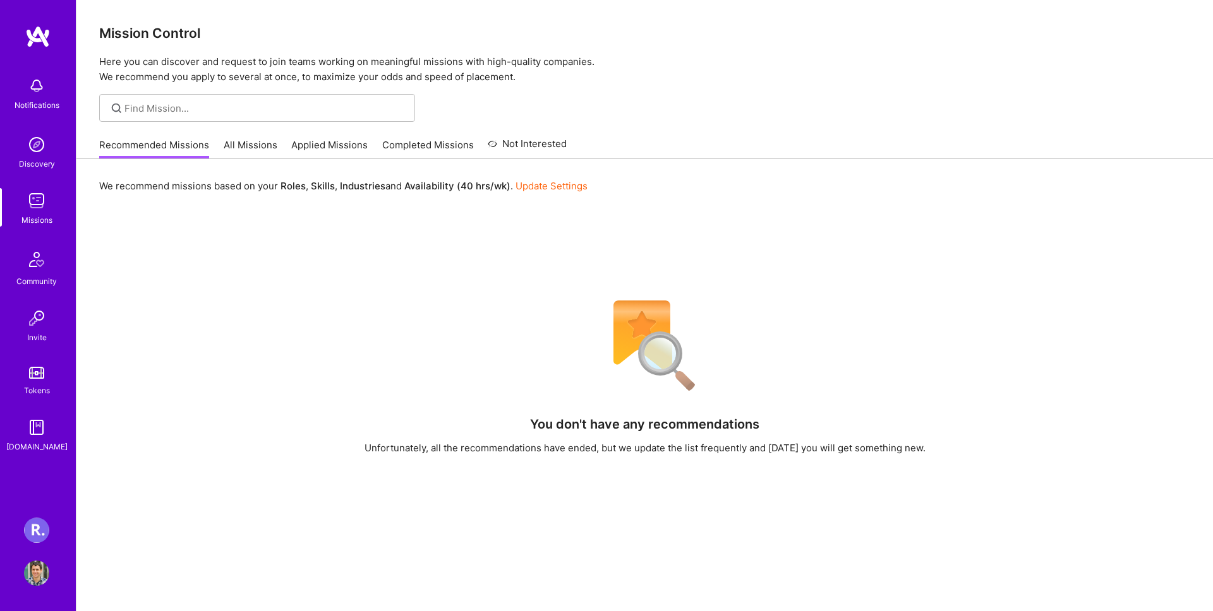
click at [45, 169] on div "Discovery" at bounding box center [37, 163] width 36 height 13
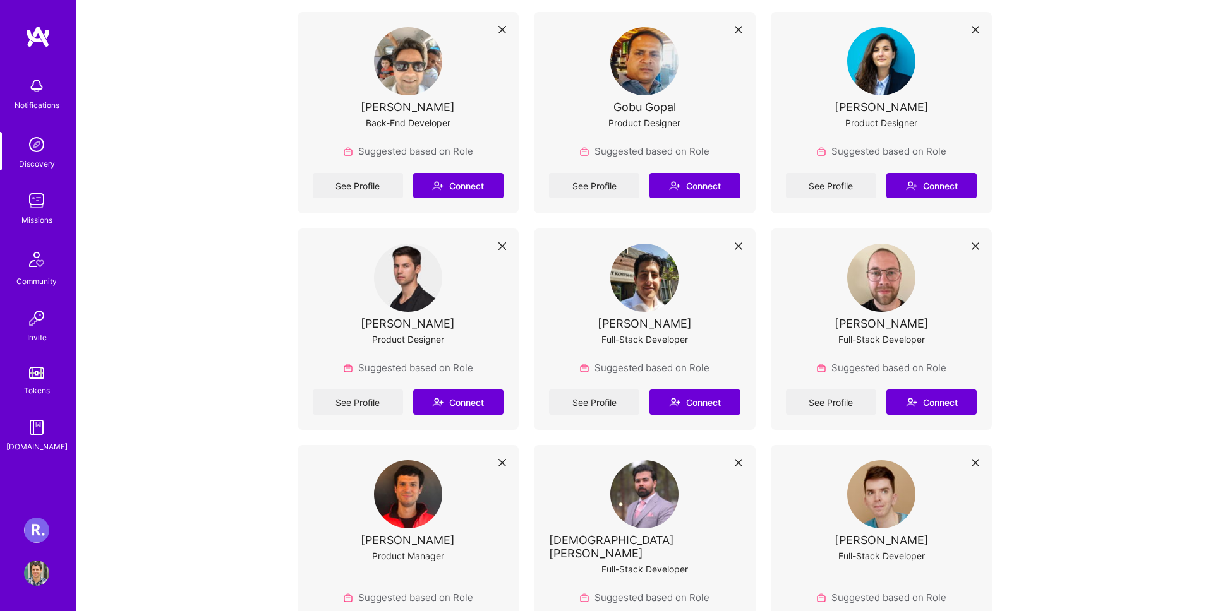
scroll to position [1686, 0]
